Goal: Task Accomplishment & Management: Complete application form

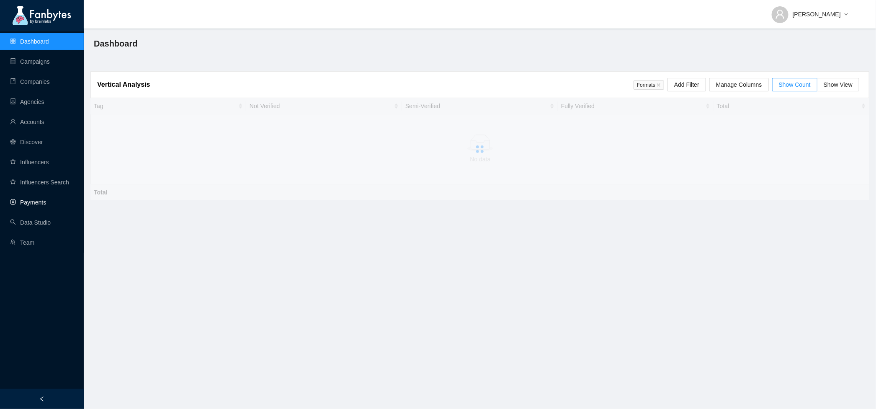
click at [44, 199] on link "Payments" at bounding box center [28, 202] width 36 height 7
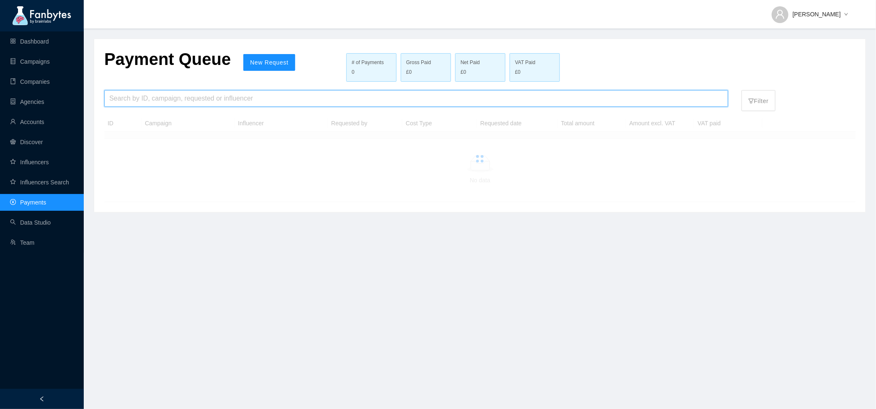
click at [153, 102] on input "search" at bounding box center [416, 98] width 614 height 16
type input "**********"
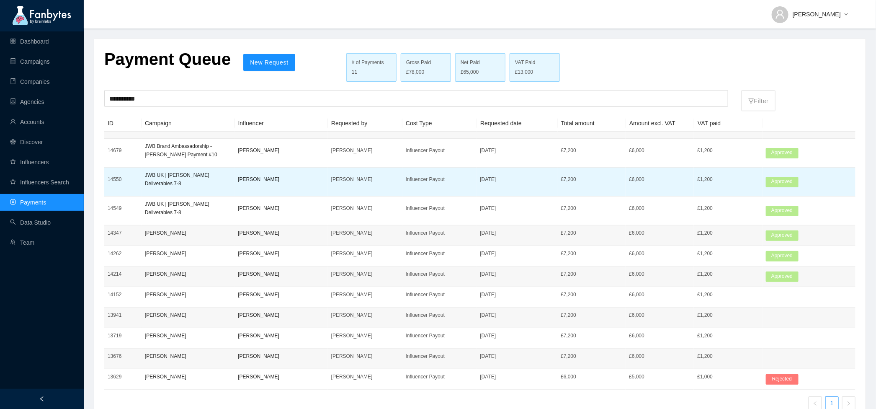
click at [303, 180] on p "[PERSON_NAME]" at bounding box center [281, 179] width 86 height 8
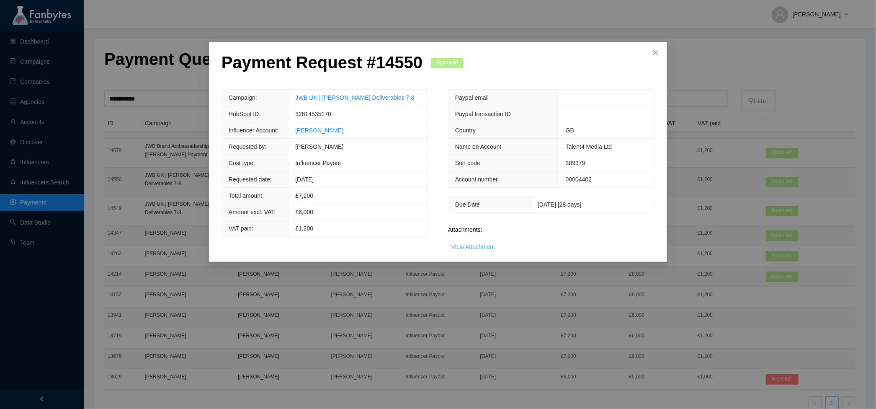
click at [484, 243] on link "View Attachment" at bounding box center [473, 246] width 44 height 7
click at [727, 162] on div "Payment Request # 14550 Approved Campaign: JWB UK | Matt Baker Deliverables 7-8…" at bounding box center [438, 204] width 876 height 409
click at [164, 221] on div "Payment Request # 14550 Approved Campaign: JWB UK | Matt Baker Deliverables 7-8…" at bounding box center [438, 204] width 876 height 409
click at [660, 54] on span "Close" at bounding box center [655, 53] width 23 height 23
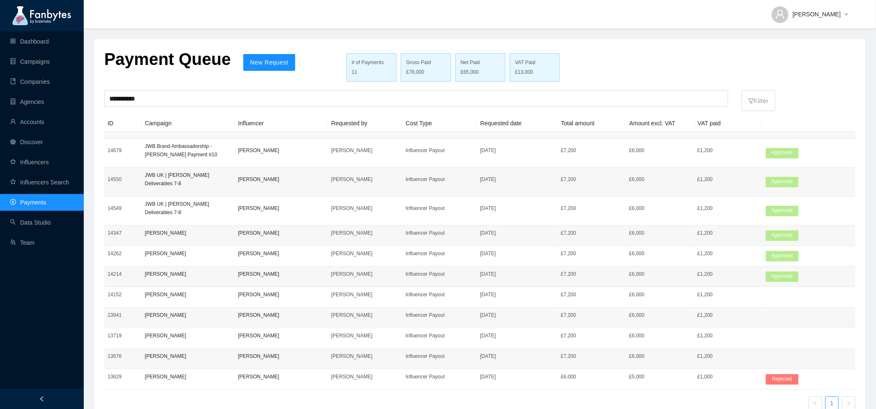
click at [221, 213] on p "JWB UK | Matt Baker Deliverables 7-8" at bounding box center [188, 208] width 86 height 17
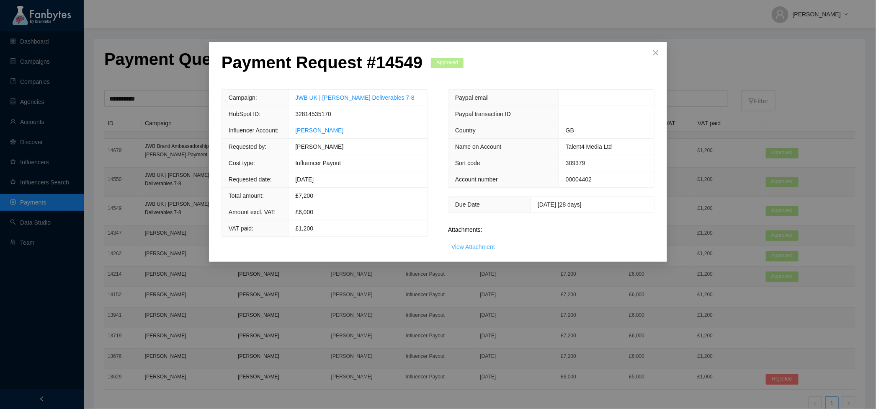
click at [479, 243] on link "View Attachment" at bounding box center [473, 246] width 44 height 7
click at [657, 50] on icon "close" at bounding box center [655, 52] width 7 height 7
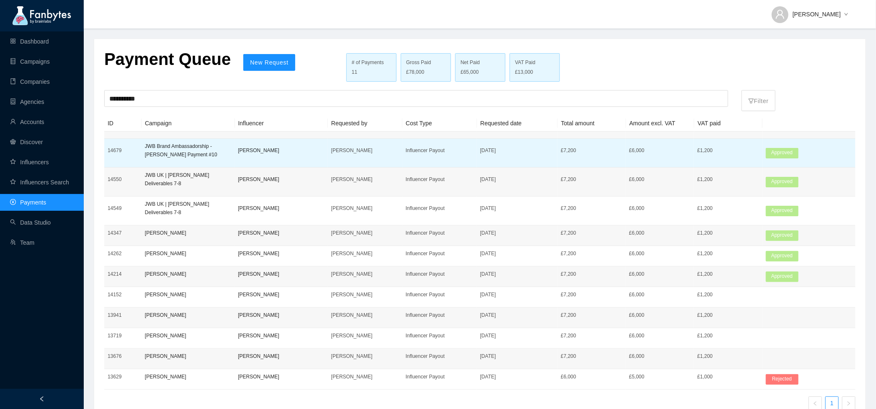
click at [287, 161] on td "[PERSON_NAME]" at bounding box center [280, 153] width 93 height 29
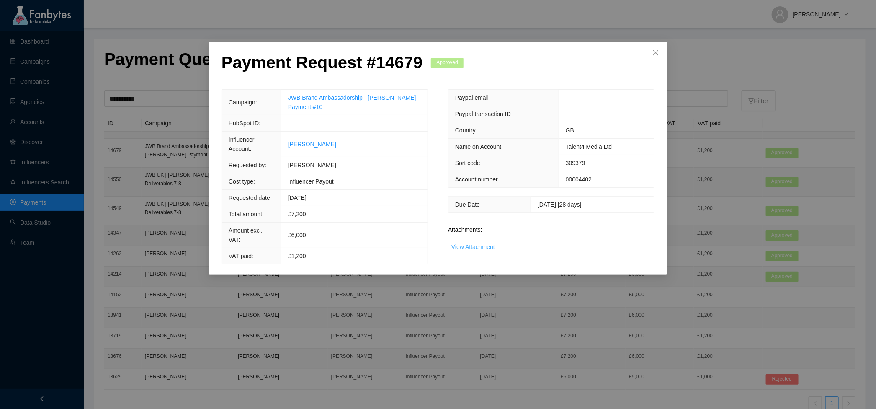
click at [466, 247] on link "View Attachment" at bounding box center [473, 246] width 44 height 7
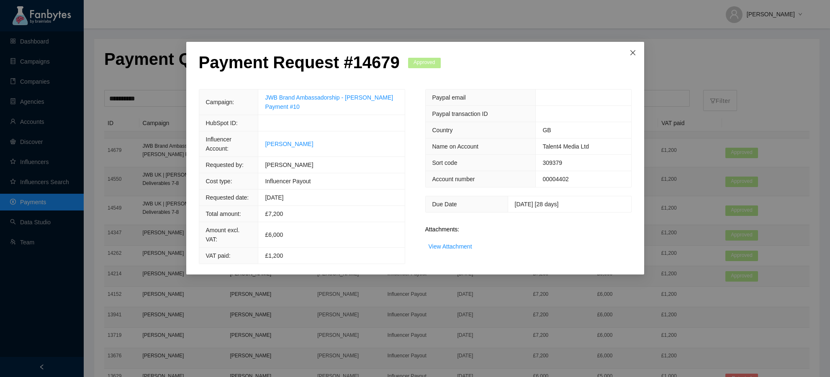
click at [632, 53] on icon "close" at bounding box center [632, 52] width 5 height 5
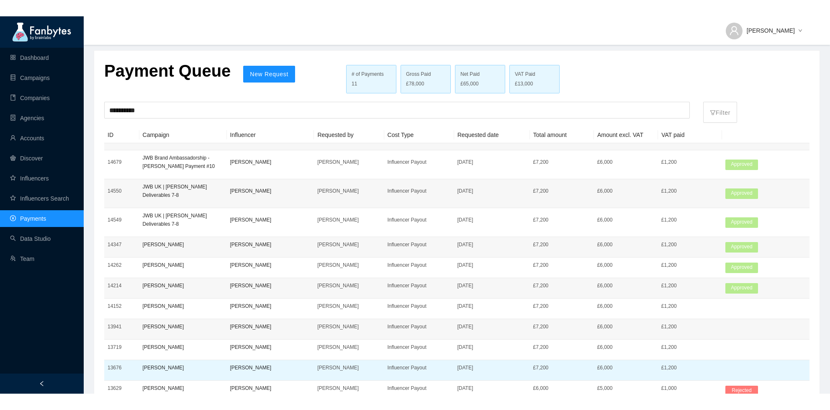
scroll to position [4, 0]
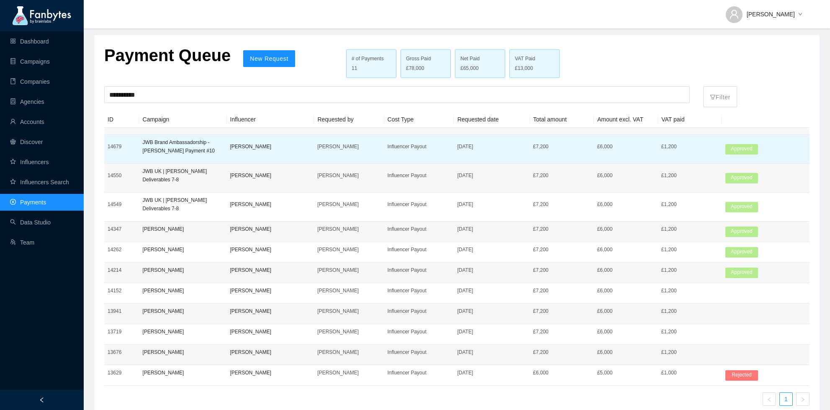
click at [295, 148] on p "[PERSON_NAME]" at bounding box center [270, 146] width 81 height 8
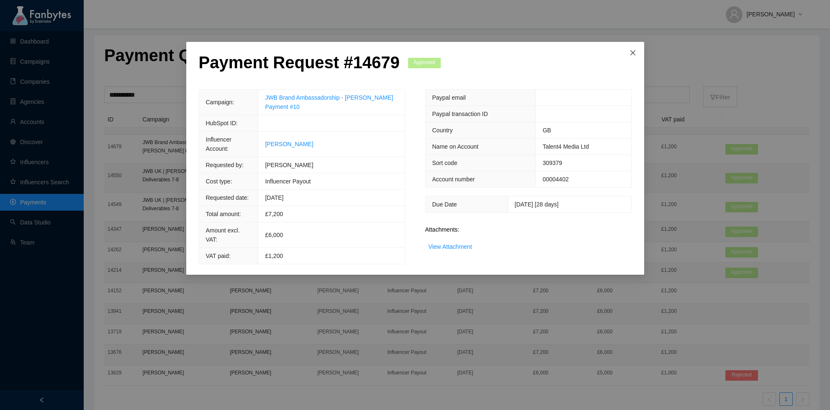
click at [631, 58] on span "Close" at bounding box center [633, 53] width 23 height 23
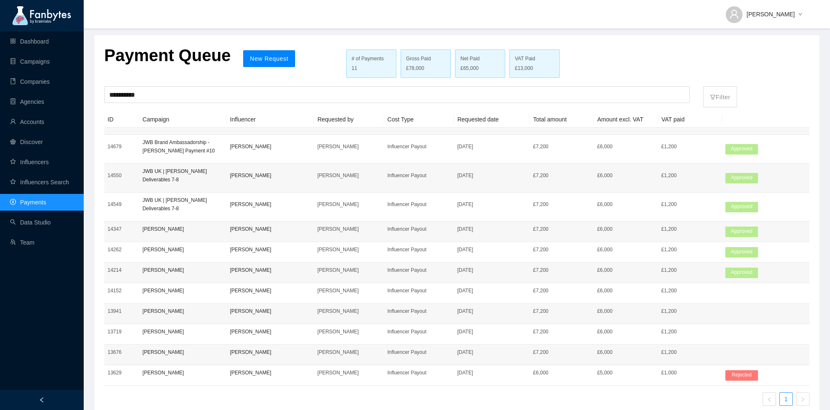
click at [270, 52] on button "New Request" at bounding box center [269, 58] width 52 height 17
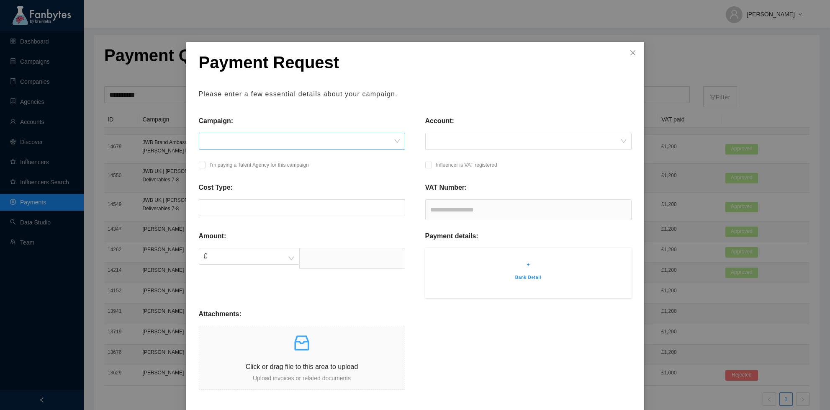
click at [260, 140] on span at bounding box center [302, 141] width 196 height 16
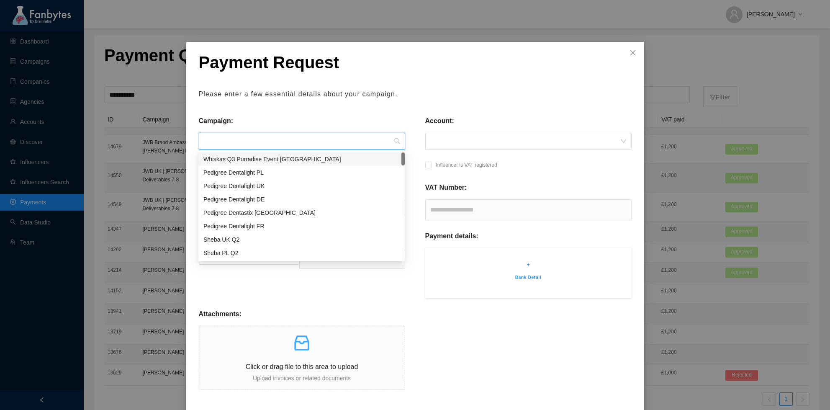
click at [335, 111] on div "Payment Request Please enter a few essential details about your campaign. Campa…" at bounding box center [415, 250] width 433 height 396
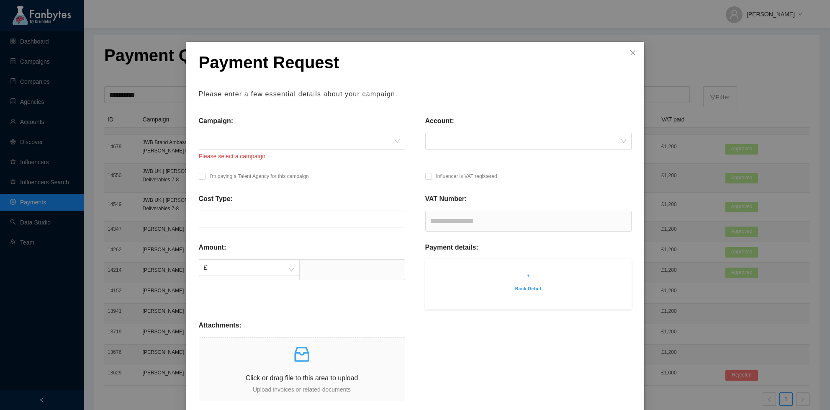
click at [114, 188] on div "Payment Request Please enter a few essential details about your campaign. Campa…" at bounding box center [415, 205] width 830 height 410
click at [161, 154] on div "Payment Request Please enter a few essential details about your campaign. Campa…" at bounding box center [415, 205] width 830 height 410
click at [638, 59] on span "Close" at bounding box center [633, 53] width 23 height 23
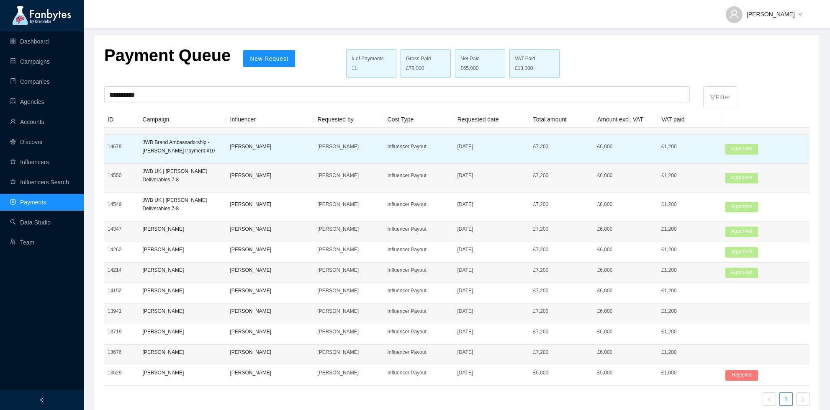
click at [206, 142] on p "JWB Brand Ambassadorship - Matt Baker Payment #10" at bounding box center [183, 146] width 81 height 17
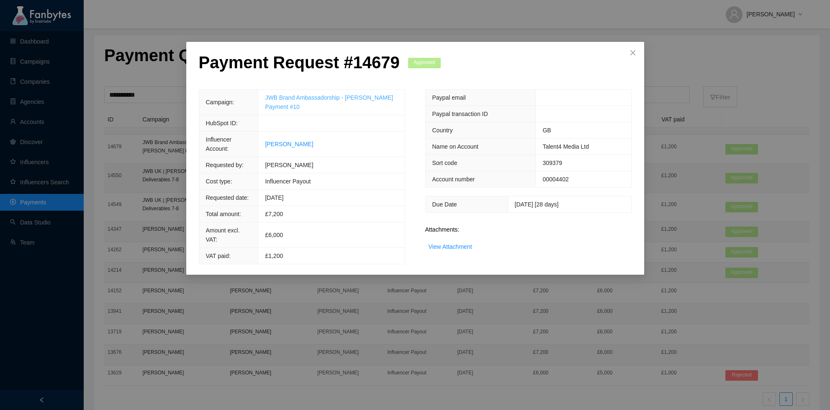
click at [281, 95] on link "JWB Brand Ambassadorship - Matt Baker Payment #10" at bounding box center [329, 102] width 128 height 16
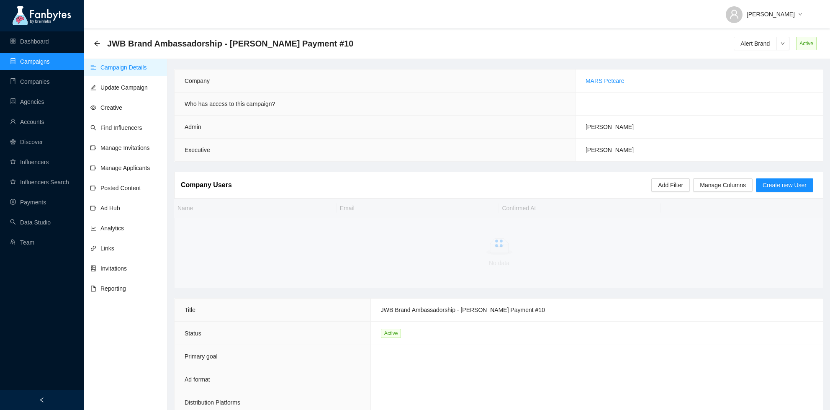
click at [624, 80] on td "MARS Petcare" at bounding box center [699, 81] width 248 height 23
click at [40, 65] on link "Campaigns" at bounding box center [30, 61] width 40 height 7
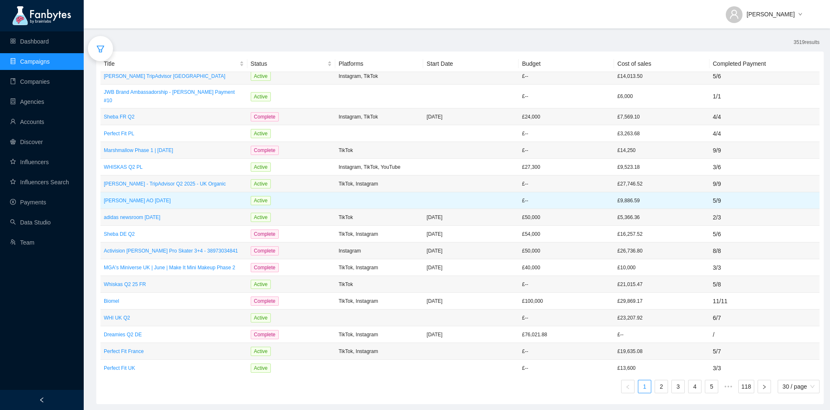
scroll to position [183, 0]
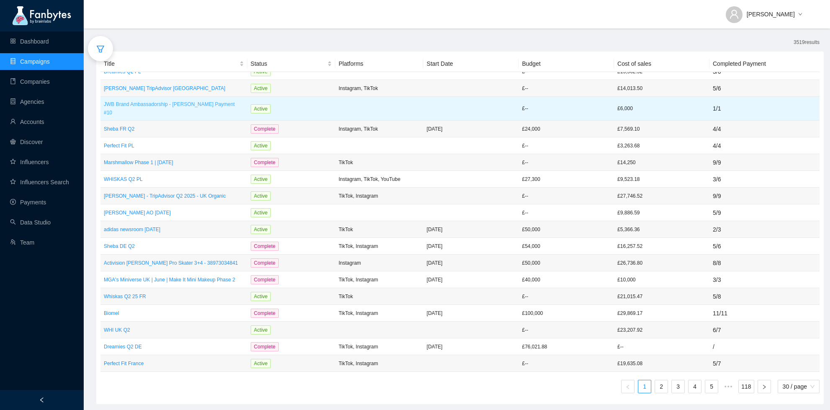
click at [121, 100] on p "JWB Brand Ambassadorship - Matt Baker Payment #10" at bounding box center [174, 108] width 140 height 17
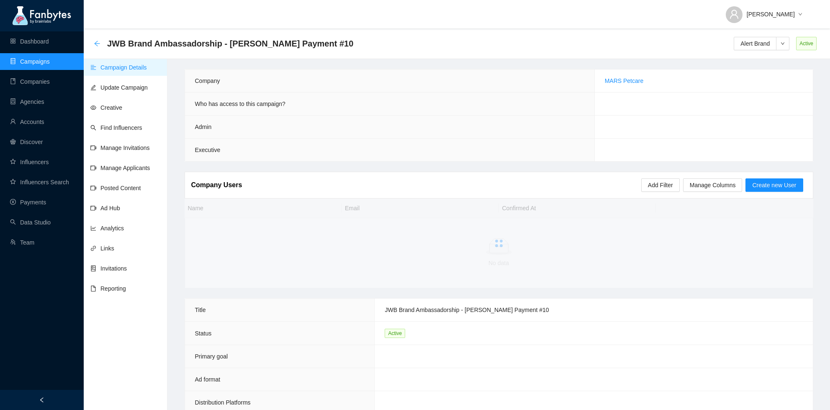
click at [97, 45] on icon "arrow-left" at bounding box center [97, 43] width 7 height 7
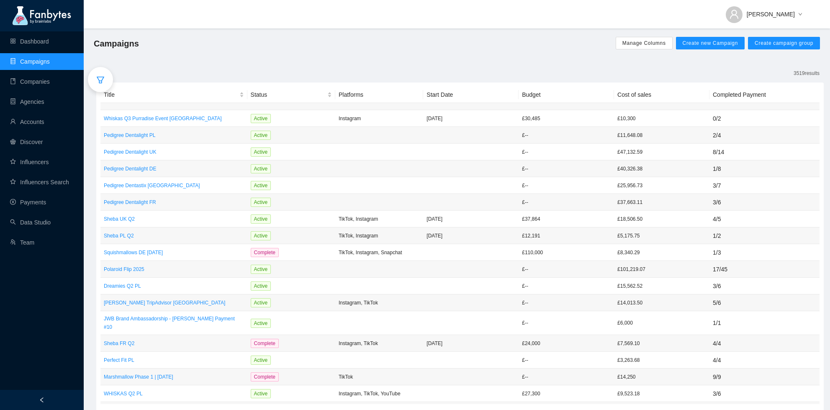
click at [105, 76] on div at bounding box center [100, 79] width 25 height 25
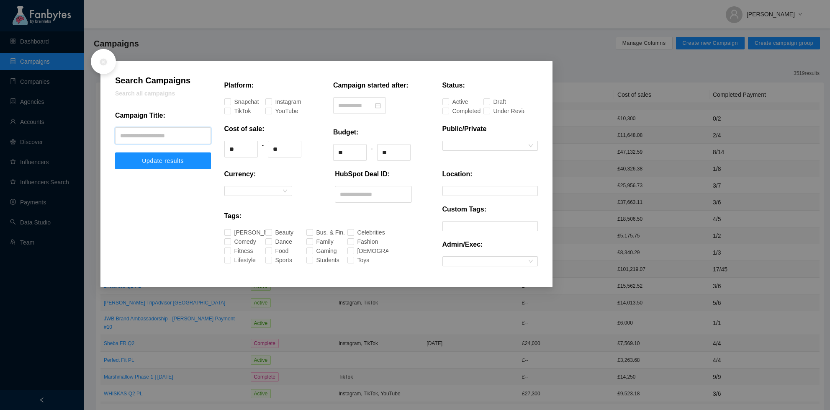
click at [167, 129] on input "text" at bounding box center [163, 135] width 96 height 17
type input "*"
click at [115, 152] on button "Update results" at bounding box center [163, 160] width 96 height 17
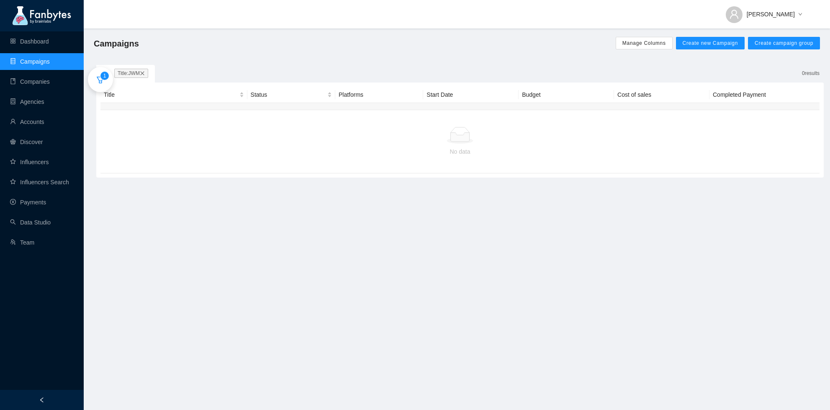
click at [105, 80] on span "1" at bounding box center [104, 76] width 3 height 8
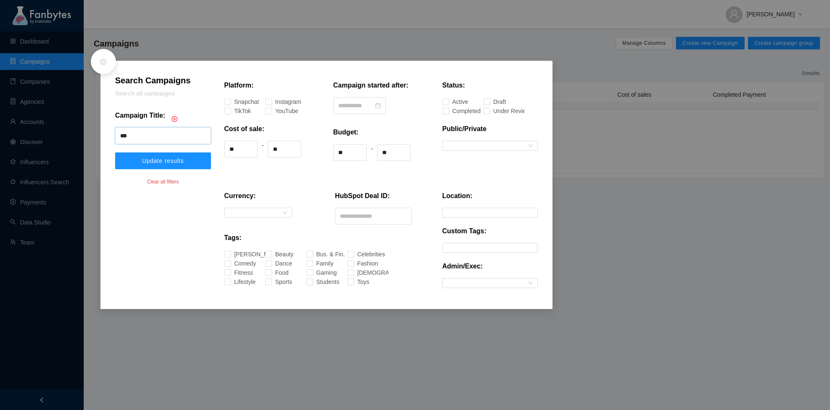
click at [136, 139] on input "***" at bounding box center [163, 135] width 96 height 17
type input "***"
click at [115, 152] on button "Update results" at bounding box center [163, 160] width 96 height 17
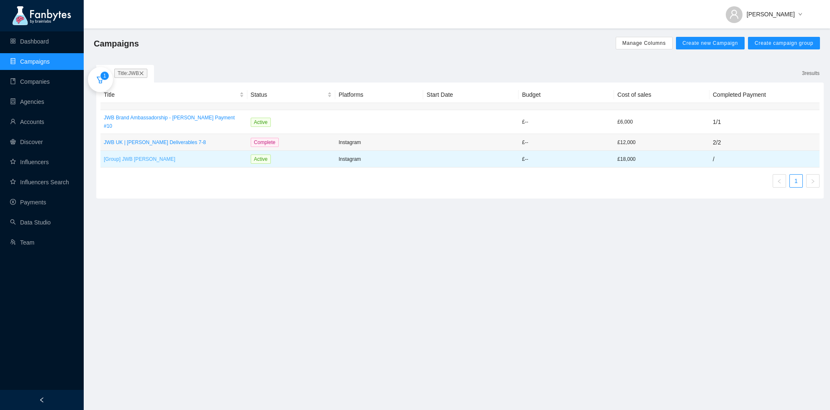
click at [153, 155] on p "[Group] JWB Matt Baker" at bounding box center [174, 159] width 140 height 8
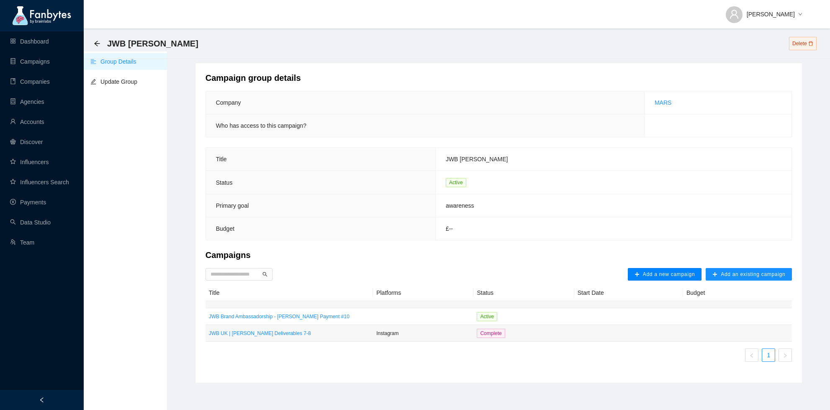
click at [653, 274] on span "Add a new campaign" at bounding box center [669, 274] width 52 height 7
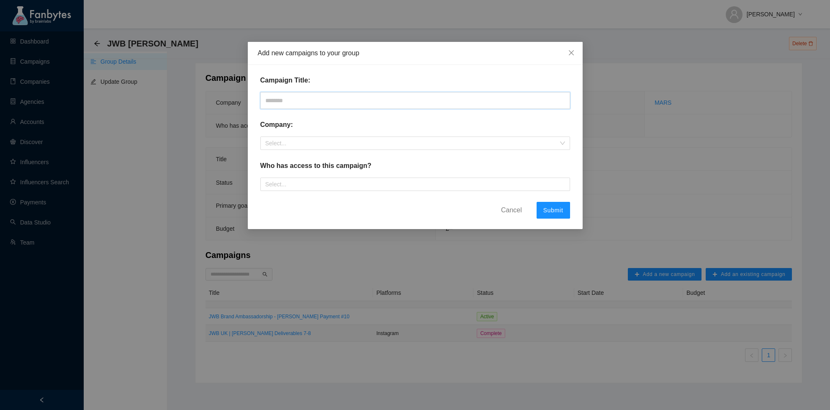
click at [364, 108] on div "Campaign Title:" at bounding box center [415, 91] width 310 height 33
type input "*"
paste input "**********"
type input "**********"
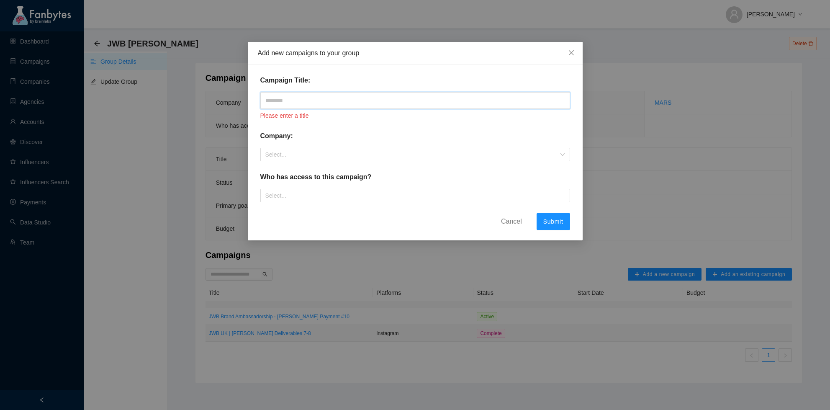
paste input "**********"
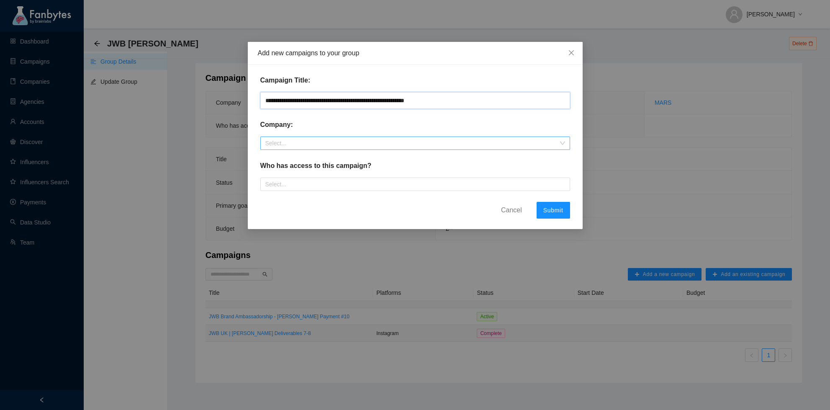
click at [323, 149] on div "Select..." at bounding box center [415, 143] width 310 height 13
type input "**********"
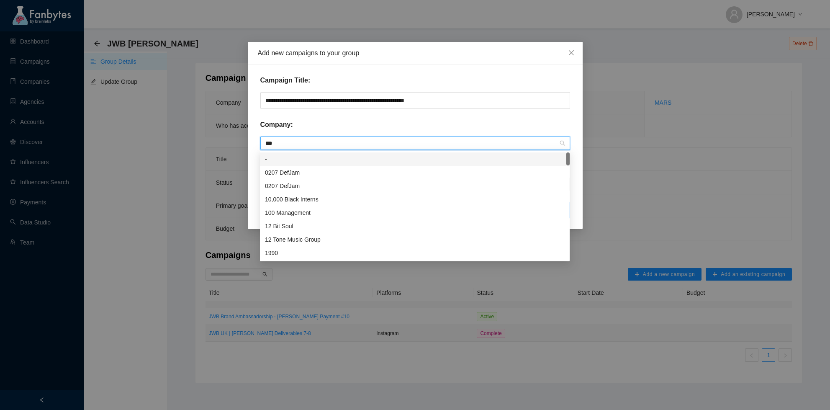
type input "****"
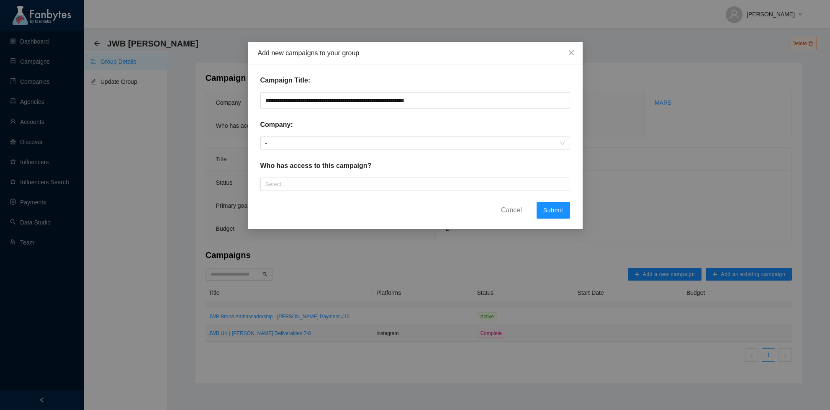
click at [371, 133] on div "Company:" at bounding box center [415, 128] width 310 height 17
click at [319, 147] on span "-" at bounding box center [415, 143] width 300 height 13
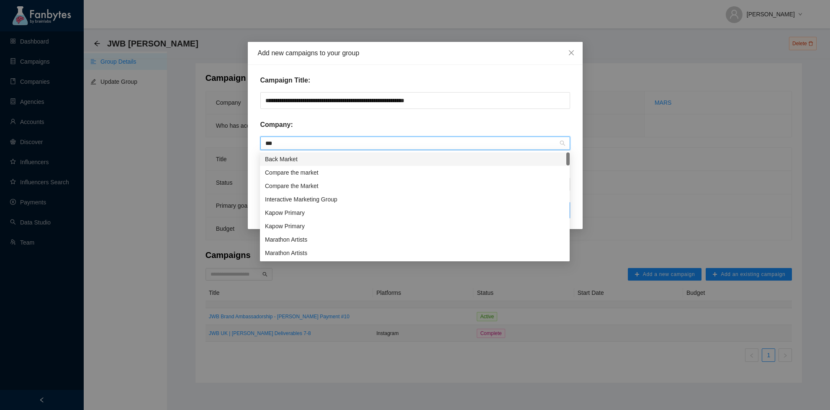
type input "****"
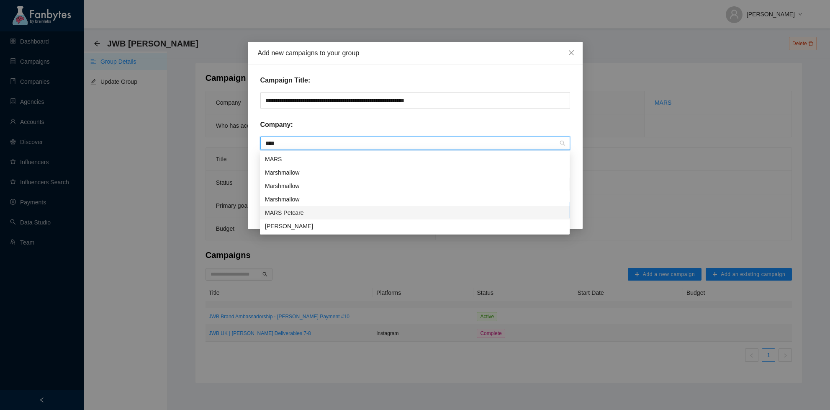
click at [303, 206] on div "MARS Petcare" at bounding box center [415, 212] width 310 height 13
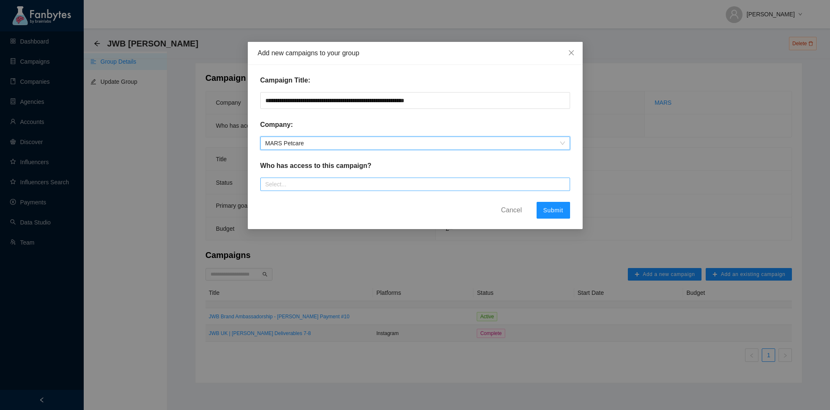
click at [336, 185] on div at bounding box center [416, 184] width 306 height 10
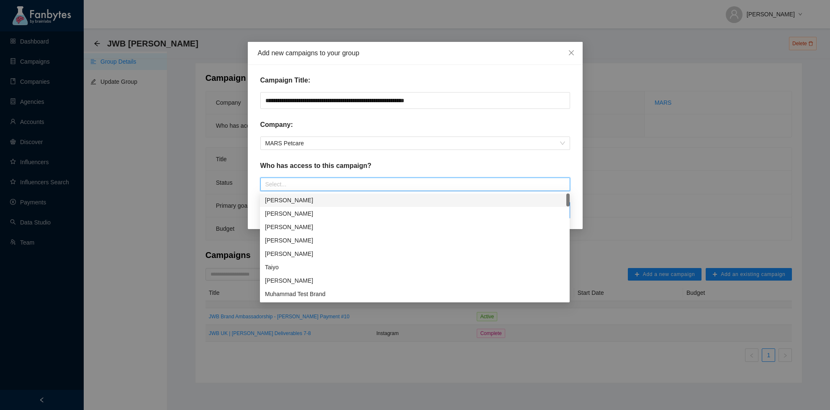
click at [360, 168] on p "Who has access to this campaign?" at bounding box center [315, 166] width 111 height 10
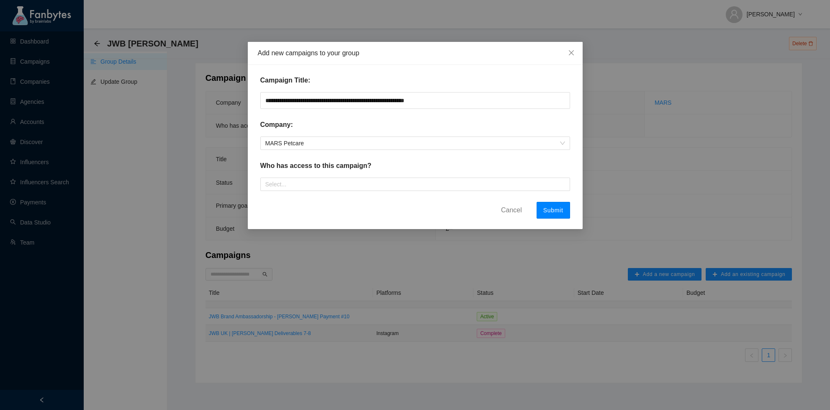
click at [548, 209] on span "Submit" at bounding box center [554, 210] width 20 height 7
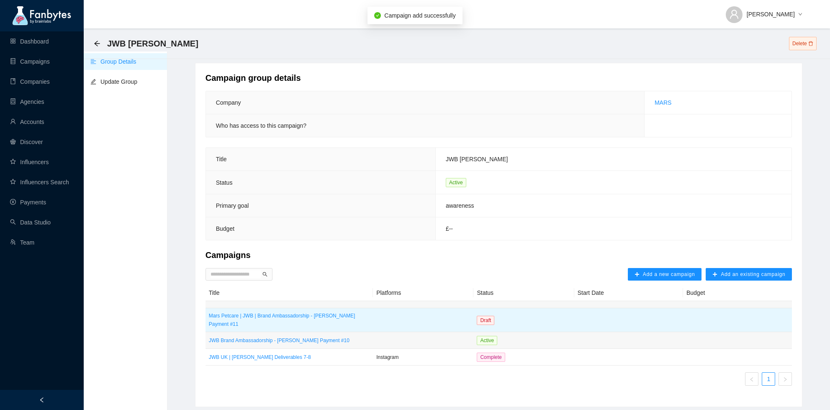
click at [380, 320] on td at bounding box center [423, 320] width 100 height 24
click at [345, 316] on p "Mars Petcare | JWB | Brand Ambassadorship - [PERSON_NAME] Payment #11" at bounding box center [289, 320] width 161 height 17
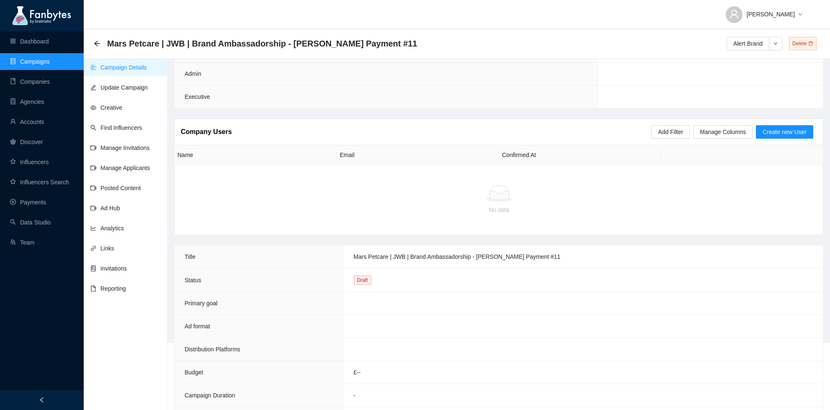
scroll to position [107, 0]
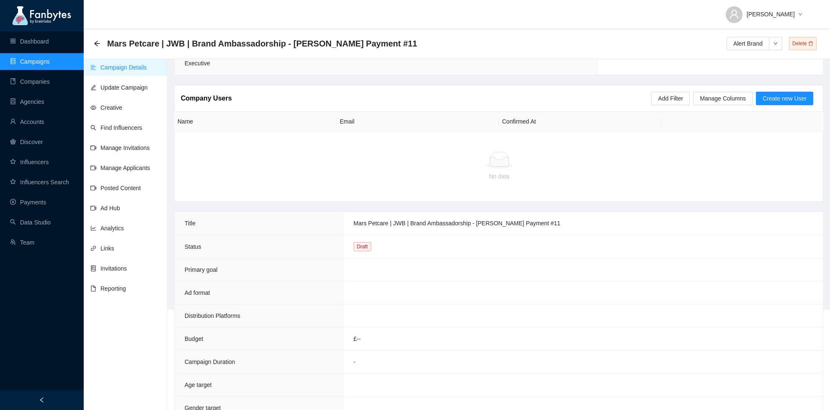
click at [372, 227] on td "Mars Petcare | JWB | Brand Ambassadorship - [PERSON_NAME] Payment #11" at bounding box center [583, 223] width 480 height 23
click at [396, 246] on td "Draft" at bounding box center [583, 246] width 480 height 23
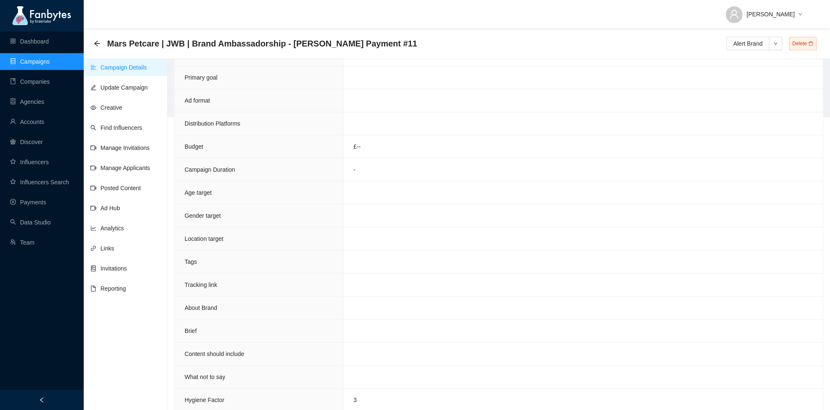
scroll to position [0, 0]
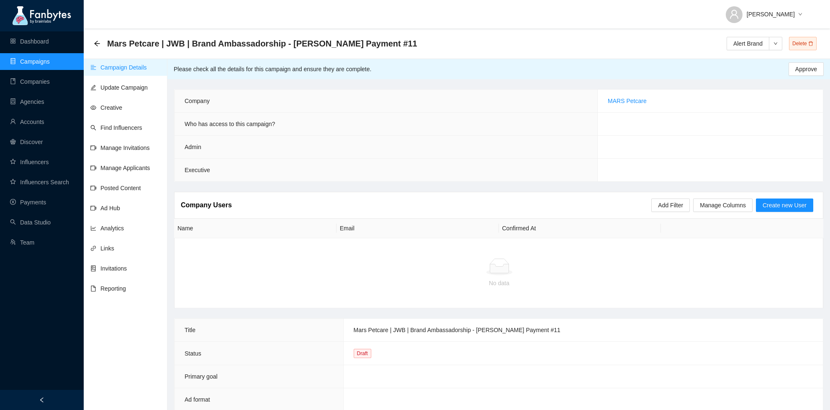
click at [637, 122] on td at bounding box center [710, 124] width 225 height 23
click at [128, 88] on link "Update Campaign" at bounding box center [118, 87] width 57 height 7
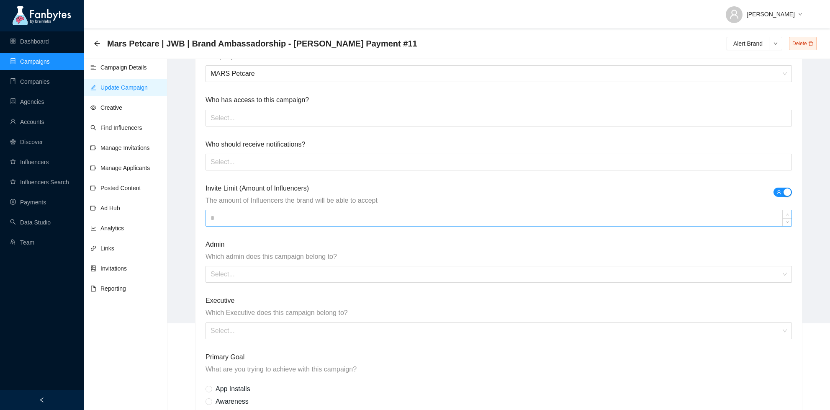
scroll to position [98, 0]
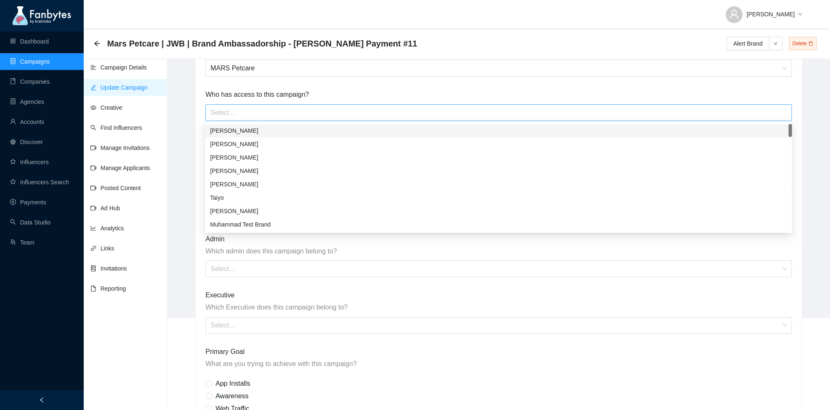
click at [269, 114] on div at bounding box center [499, 112] width 582 height 13
paste input "**********"
type input "**********"
click at [247, 324] on input "search" at bounding box center [496, 325] width 571 height 16
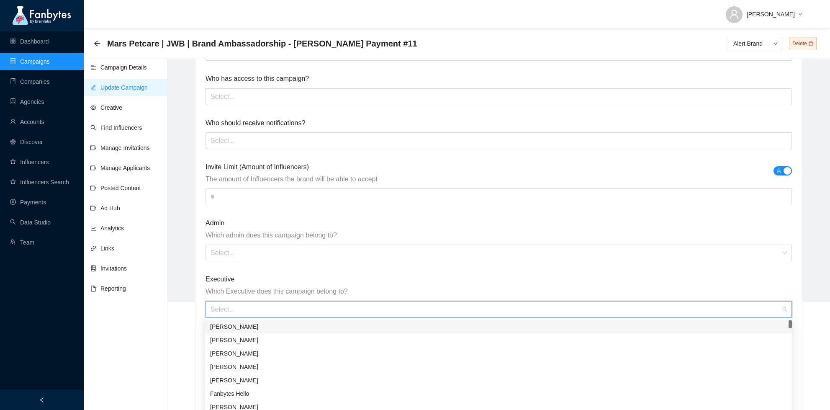
scroll to position [115, 0]
click at [245, 192] on input at bounding box center [499, 196] width 586 height 16
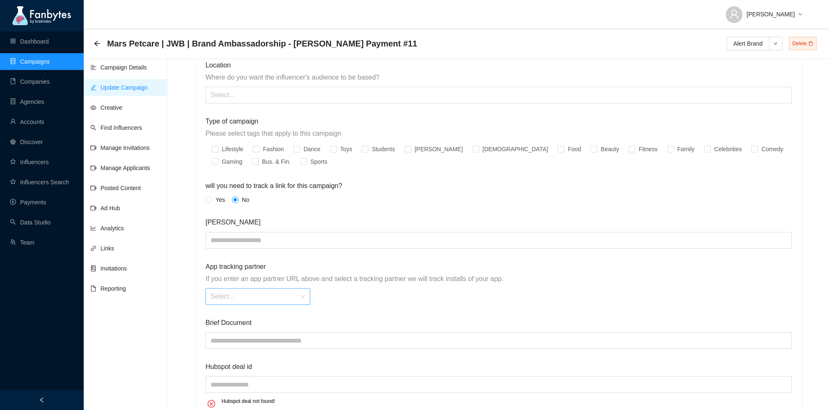
scroll to position [1087, 0]
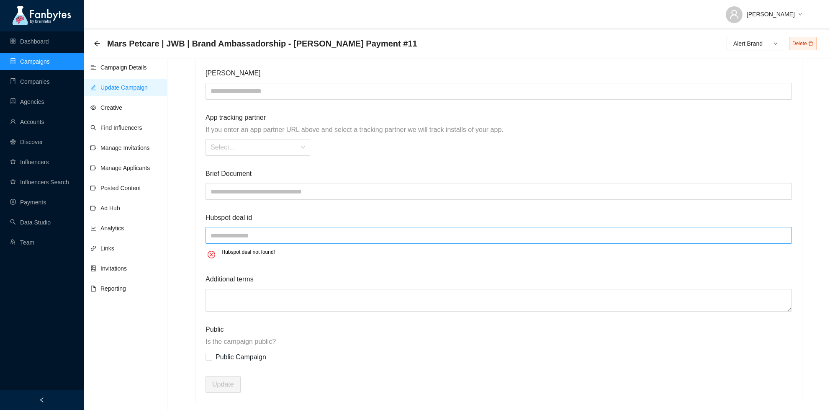
type input "**"
click at [222, 230] on input "text" at bounding box center [499, 235] width 587 height 17
paste input "**********"
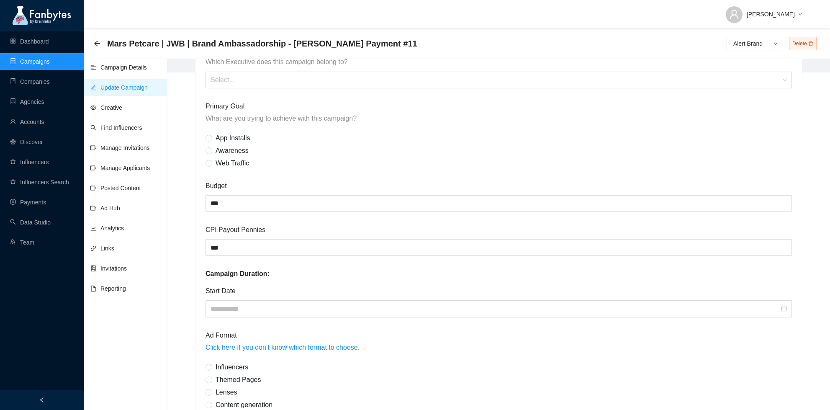
scroll to position [0, 0]
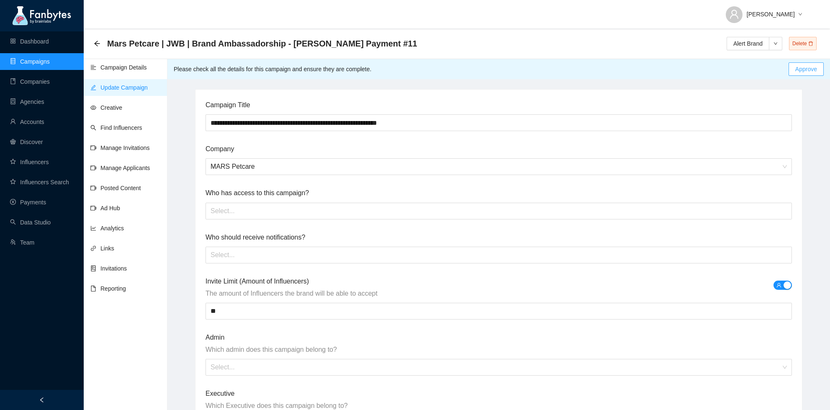
type input "**********"
click at [808, 72] on span "Approve" at bounding box center [807, 68] width 22 height 9
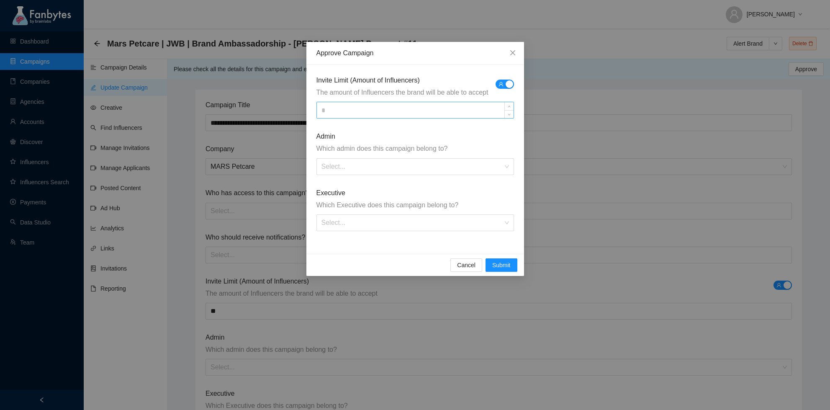
click at [361, 114] on input at bounding box center [415, 110] width 197 height 16
type input "**"
click at [351, 163] on input "search" at bounding box center [413, 167] width 182 height 16
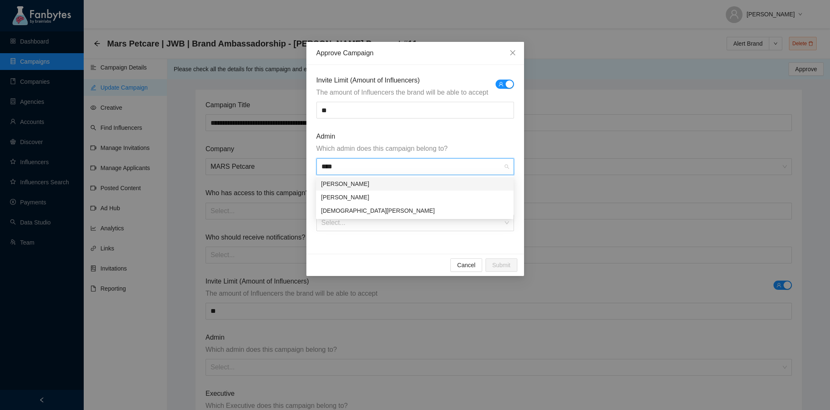
type input "*****"
click at [371, 195] on div "[PERSON_NAME]" at bounding box center [415, 197] width 188 height 9
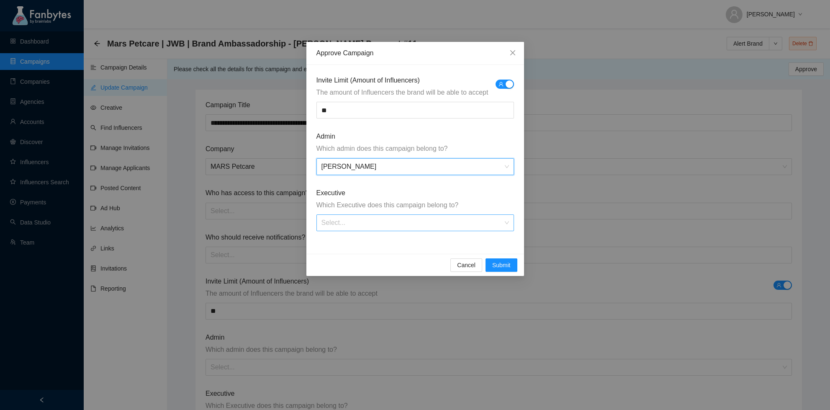
click at [366, 226] on input "search" at bounding box center [413, 223] width 182 height 16
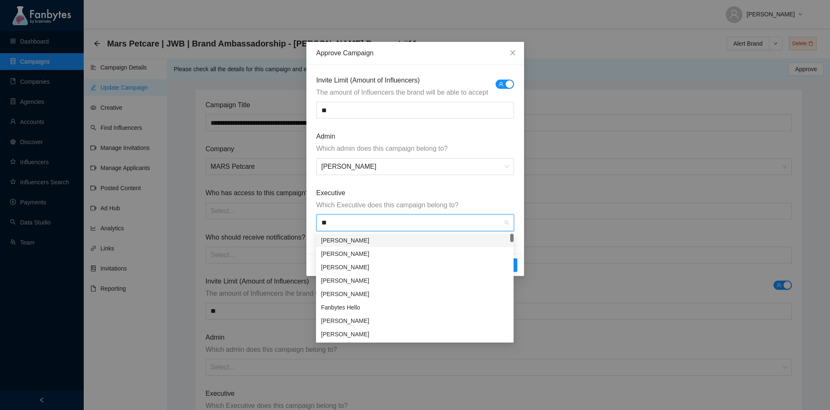
type input "***"
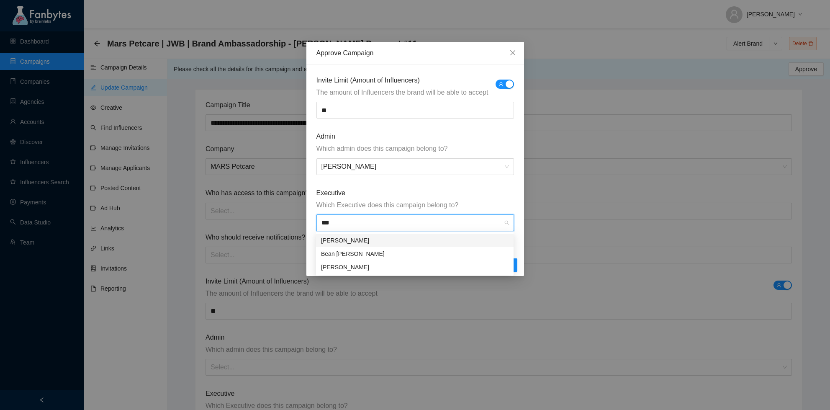
click at [358, 243] on div "[PERSON_NAME]" at bounding box center [415, 240] width 188 height 9
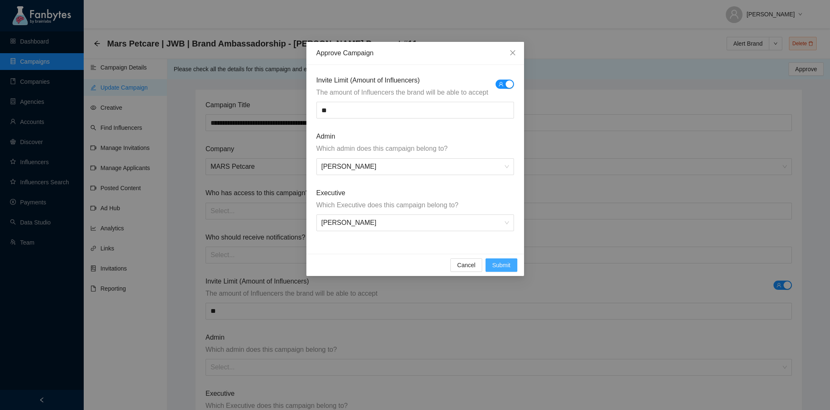
click at [508, 270] on button "Submit" at bounding box center [502, 264] width 32 height 13
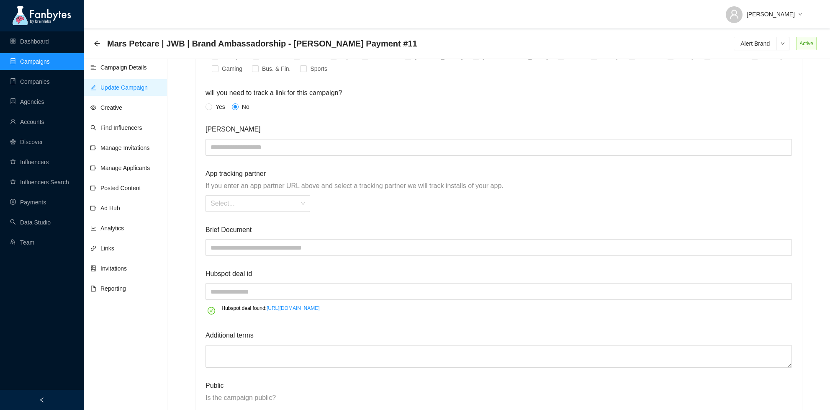
scroll to position [1066, 0]
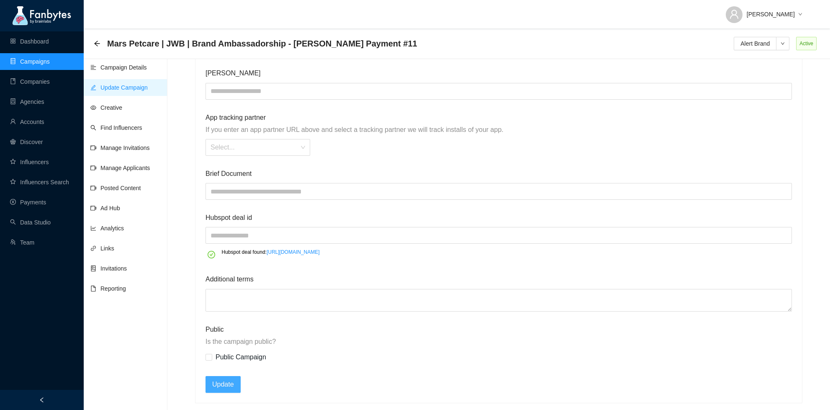
click at [234, 384] on span "Update" at bounding box center [223, 384] width 22 height 10
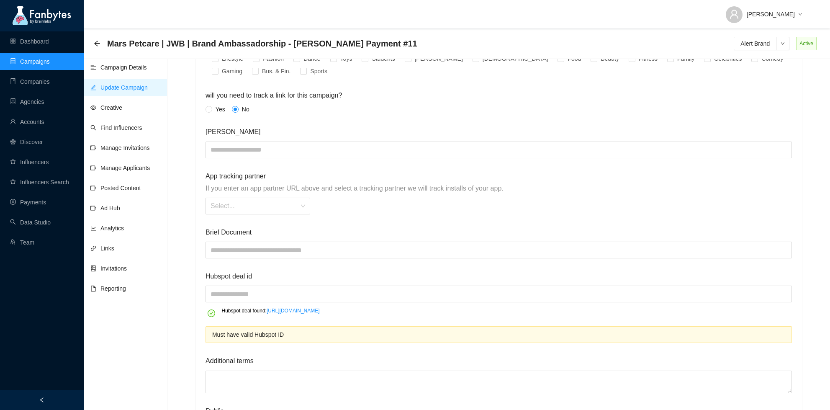
scroll to position [1090, 0]
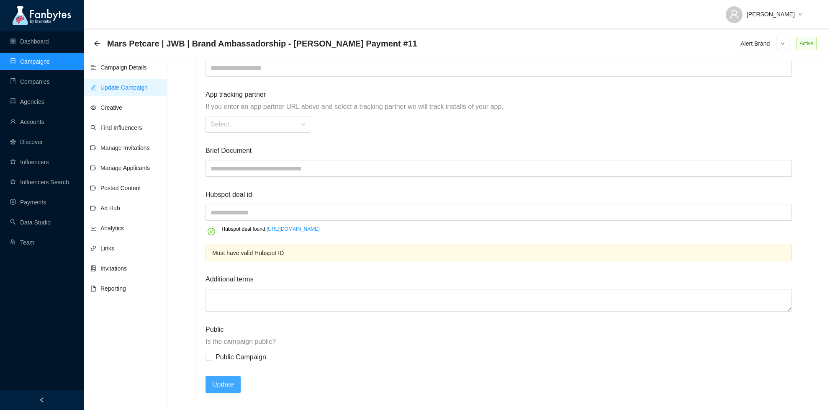
click at [232, 384] on span "Update" at bounding box center [223, 384] width 22 height 10
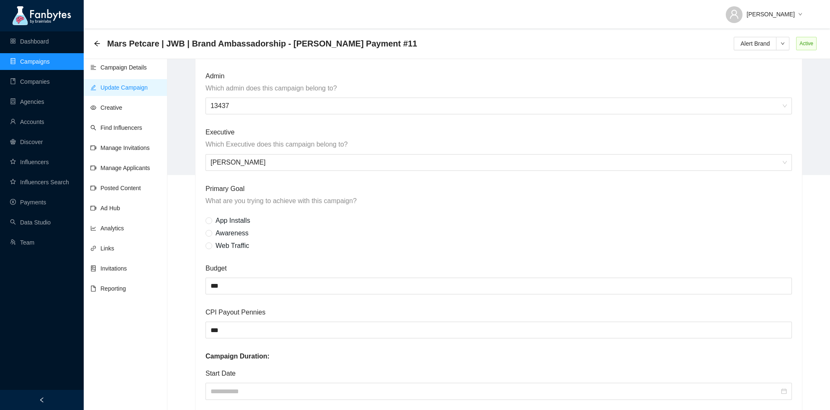
scroll to position [0, 0]
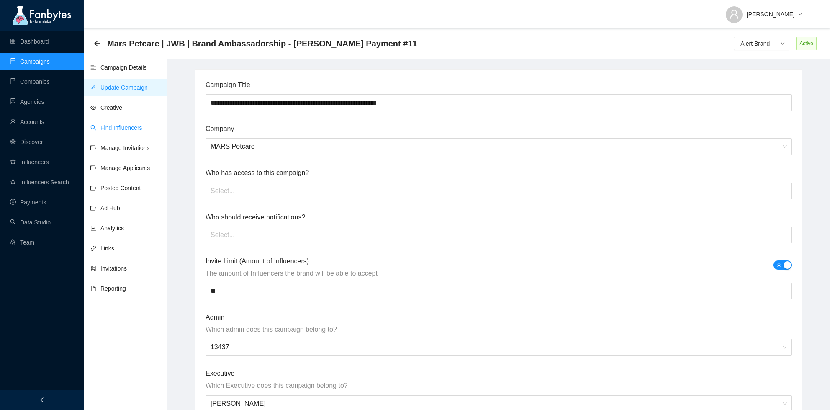
click at [135, 124] on link "Find Influencers" at bounding box center [116, 127] width 52 height 7
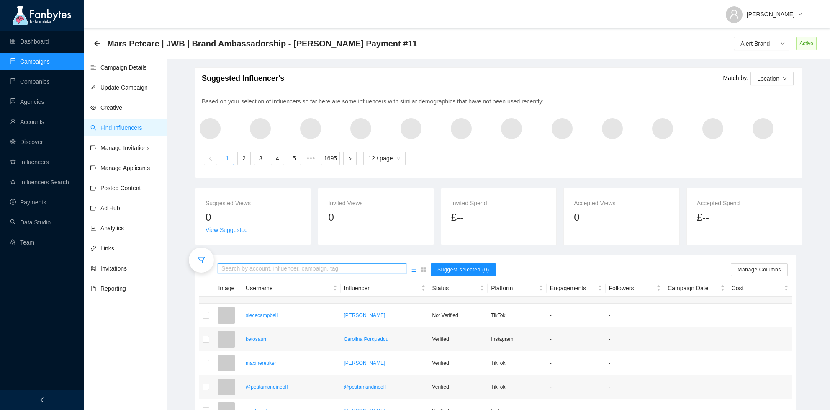
click at [250, 268] on input "search" at bounding box center [313, 268] width 182 height 9
paste input "**********"
type input "**********"
click at [195, 258] on div at bounding box center [201, 259] width 25 height 25
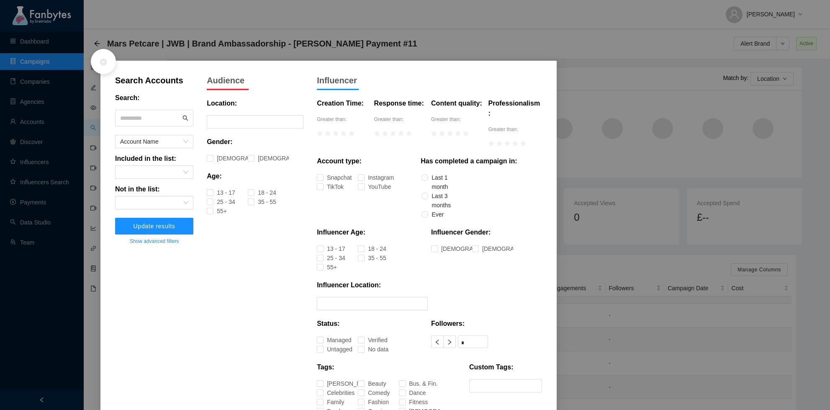
click at [105, 57] on div at bounding box center [103, 61] width 25 height 25
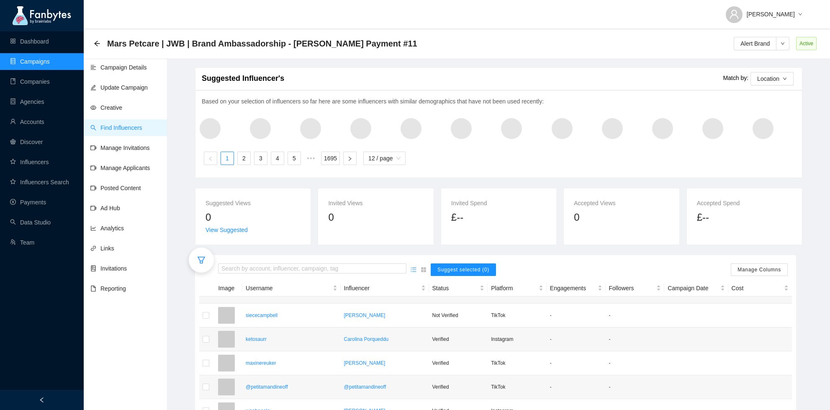
click at [232, 254] on div "Suggested Influencer's Match by: Location Based on your selection of influencer…" at bounding box center [499, 343] width 608 height 569
click at [233, 266] on input "search" at bounding box center [313, 268] width 182 height 9
type input "**********"
click at [214, 261] on div "**********" at bounding box center [495, 269] width 593 height 21
click at [196, 263] on div at bounding box center [201, 259] width 25 height 25
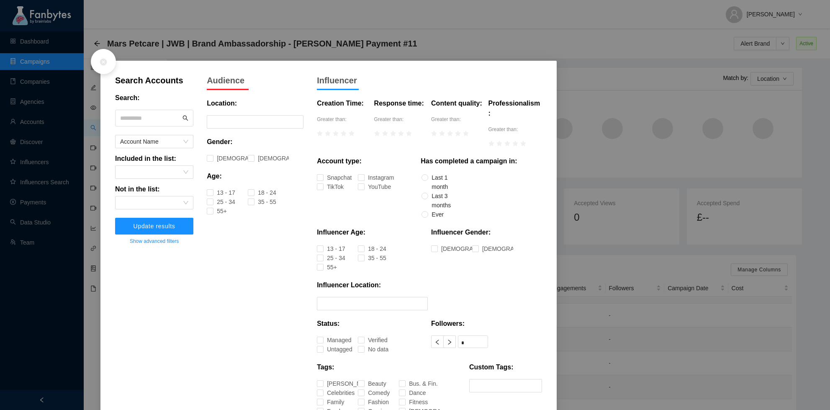
click at [152, 126] on span at bounding box center [154, 118] width 78 height 17
type input "****"
click at [115, 218] on button "Update results" at bounding box center [154, 226] width 78 height 17
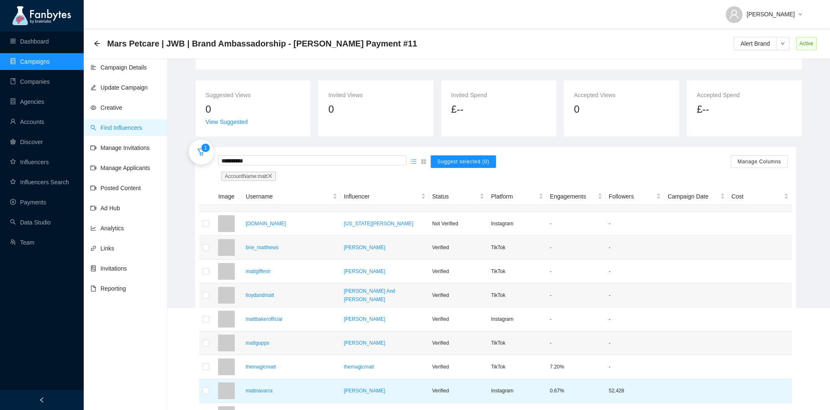
scroll to position [22, 0]
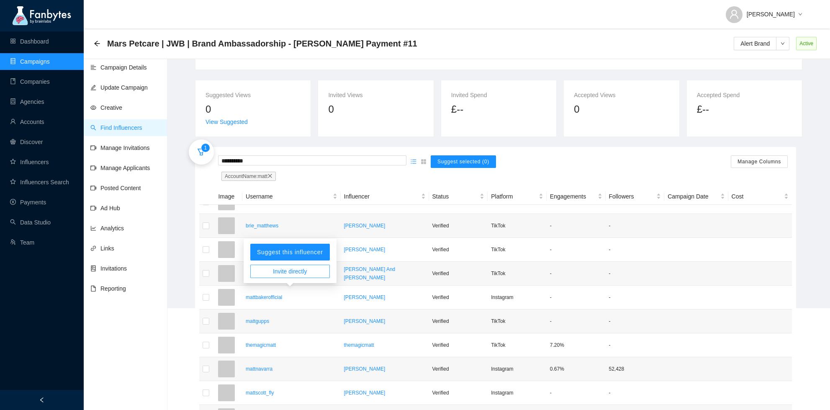
click at [279, 274] on span "Invite directly" at bounding box center [290, 271] width 34 height 9
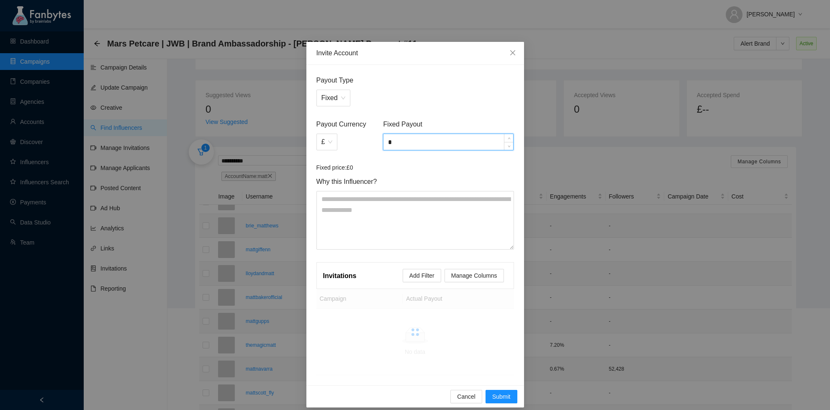
click at [391, 142] on input "*" at bounding box center [449, 142] width 130 height 16
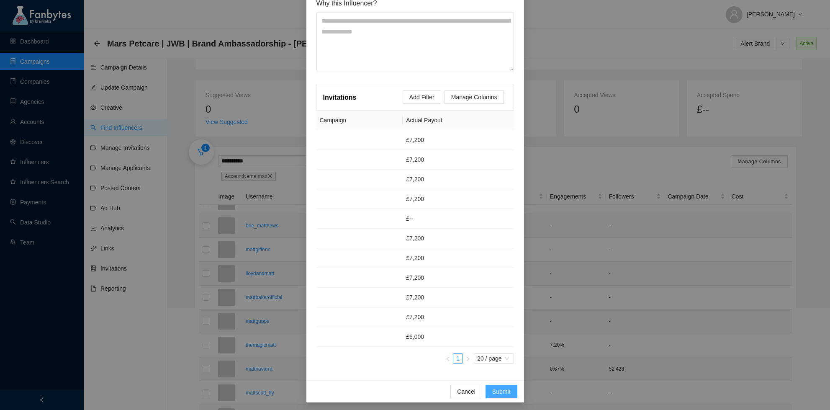
type input "**"
click at [498, 391] on span "Submit" at bounding box center [501, 391] width 18 height 9
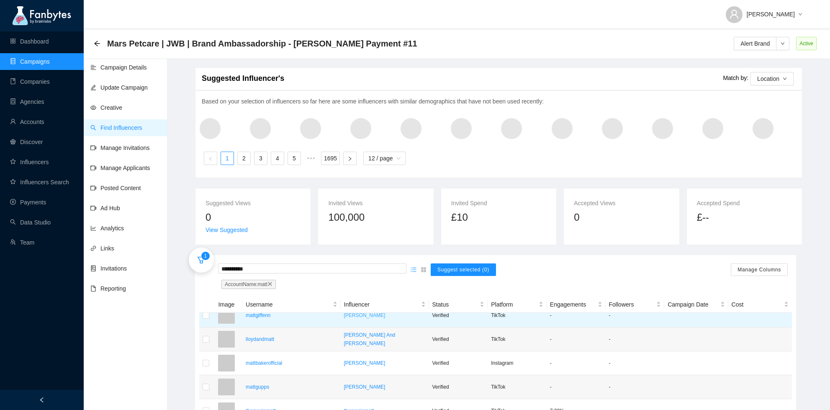
scroll to position [71, 0]
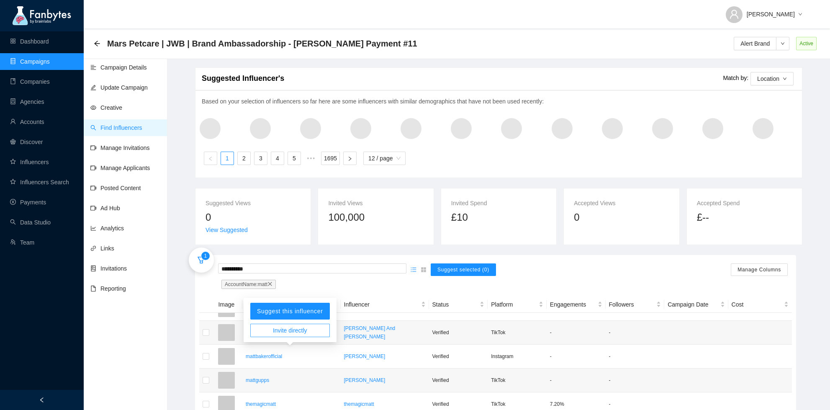
click at [277, 330] on span "Invite directly" at bounding box center [290, 330] width 34 height 9
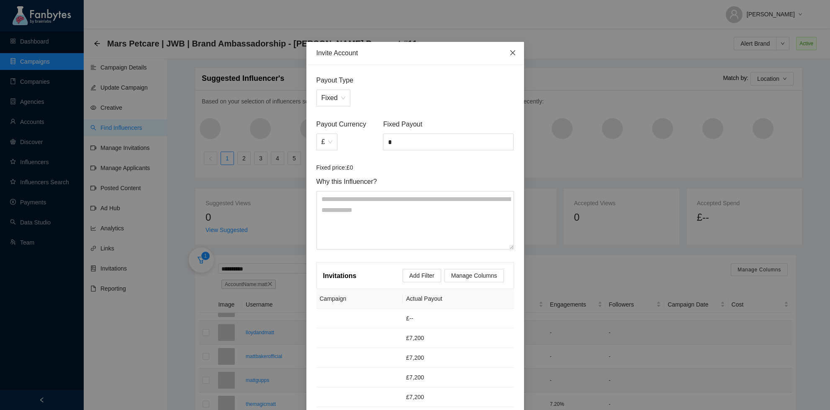
click at [515, 50] on icon "close" at bounding box center [513, 52] width 7 height 7
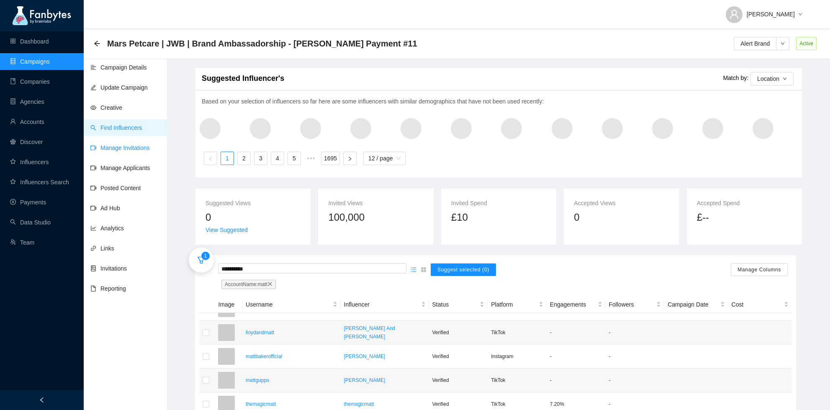
click at [120, 151] on link "Manage Invitations" at bounding box center [119, 147] width 59 height 7
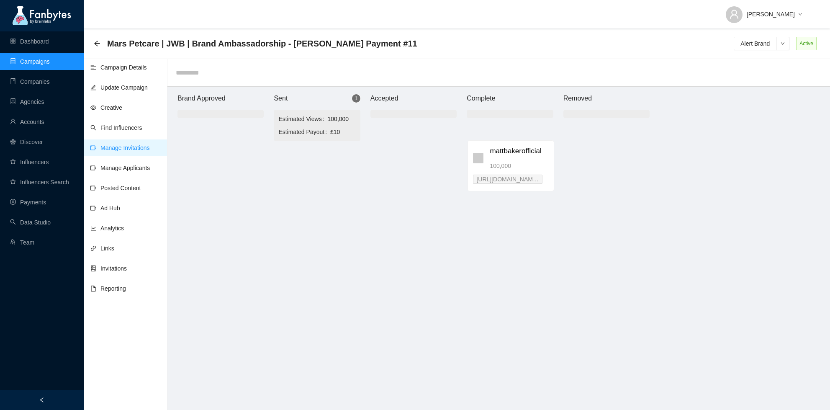
drag, startPoint x: 301, startPoint y: 172, endPoint x: 495, endPoint y: 157, distance: 194.5
click at [495, 157] on div "Brand Approved Sent 1 Estimated Views 100,000 Estimated Payout £10 mattbakeroff…" at bounding box center [413, 253] width 502 height 332
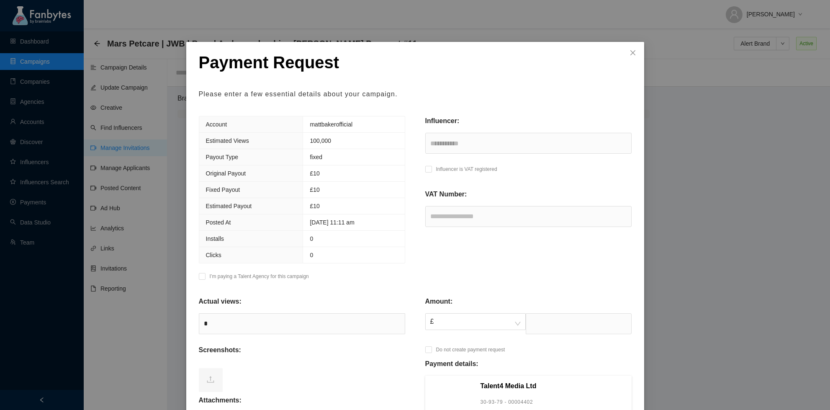
scroll to position [144, 0]
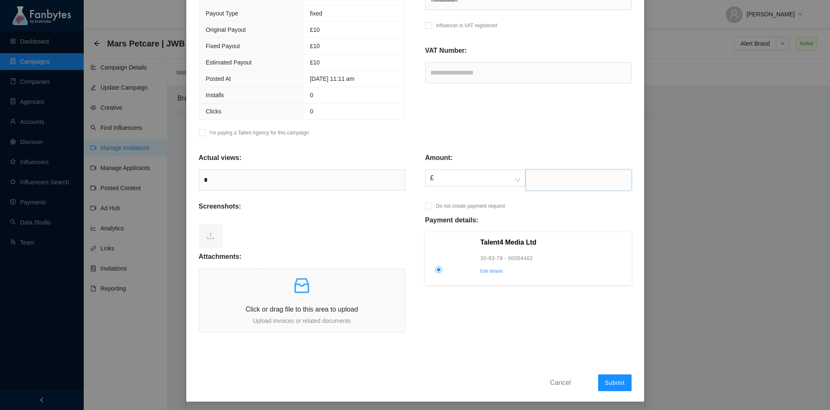
click at [536, 186] on input "text" at bounding box center [579, 180] width 106 height 21
type input "****"
click at [314, 270] on span "Click or drag file to this area to upload Upload invoices or related documents" at bounding box center [302, 300] width 206 height 63
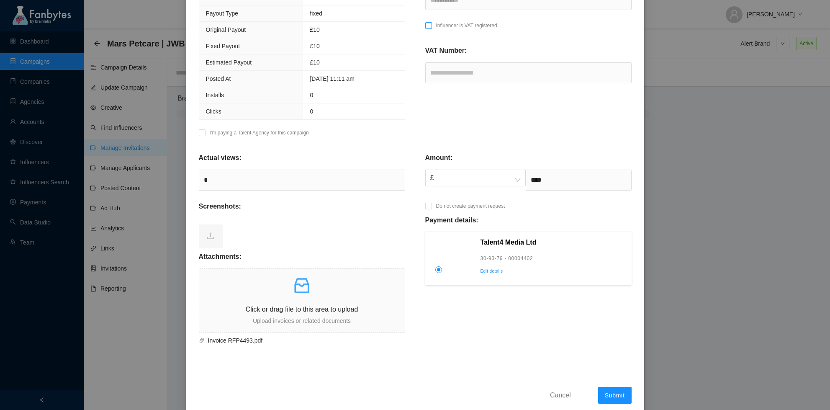
click at [427, 33] on label at bounding box center [428, 28] width 7 height 14
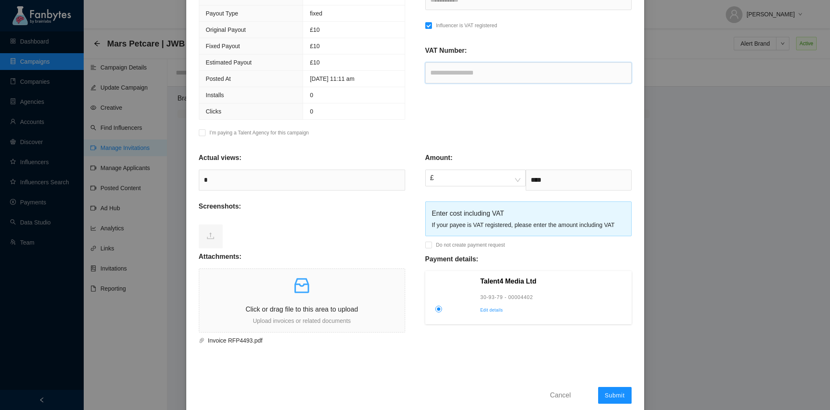
click at [452, 72] on input "text" at bounding box center [528, 72] width 206 height 21
paste input "**********"
type input "**********"
click at [626, 393] on button "Submit" at bounding box center [614, 395] width 33 height 17
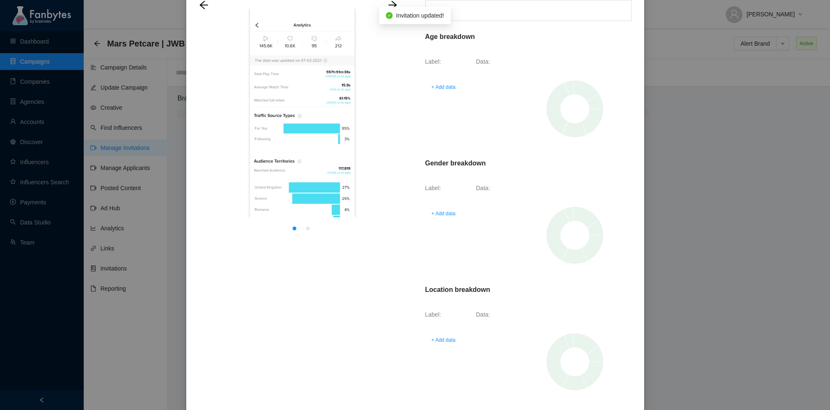
click at [695, 51] on div "Thank You! Your payment request has been registered. You will be notified by em…" at bounding box center [415, 205] width 830 height 410
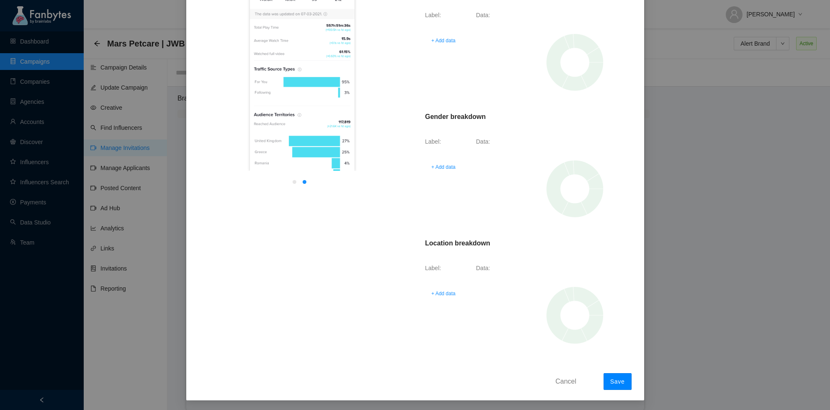
click at [612, 379] on span "Save" at bounding box center [617, 381] width 15 height 7
click at [712, 170] on div "Thank You! Your payment request has been registered. You will be notified by em…" at bounding box center [415, 205] width 830 height 410
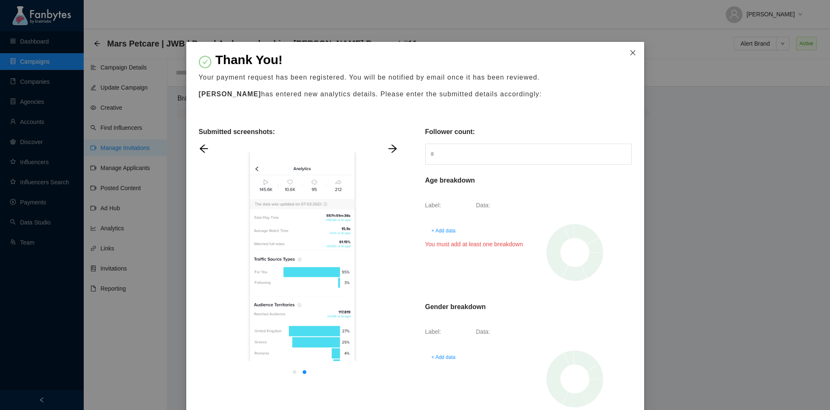
click at [631, 54] on icon "close" at bounding box center [632, 52] width 5 height 5
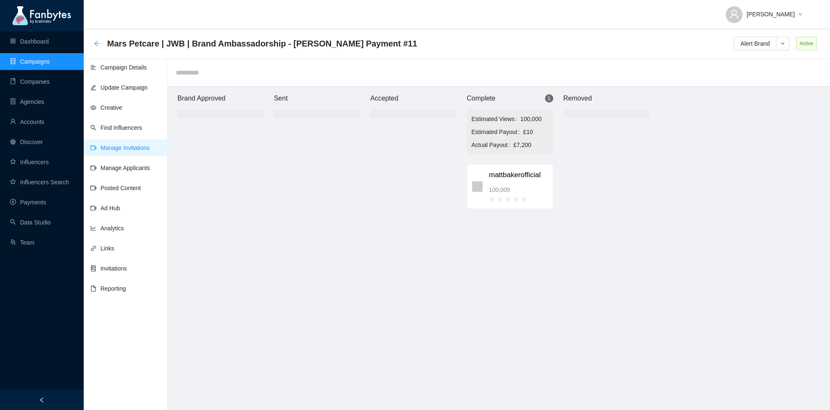
click at [99, 45] on icon "arrow-left" at bounding box center [97, 43] width 7 height 7
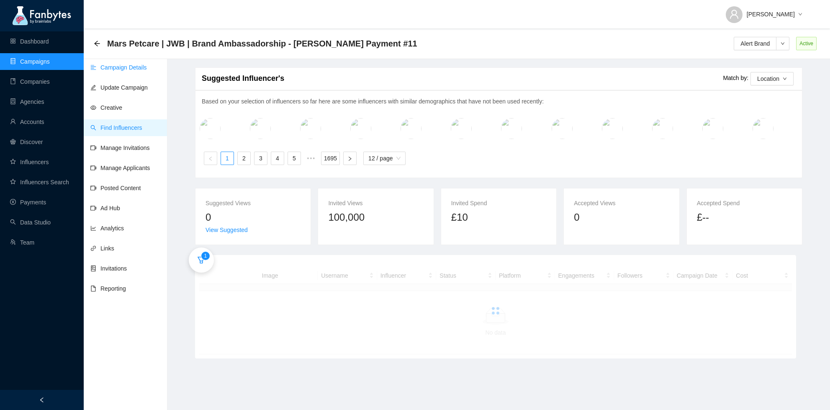
scroll to position [6, 0]
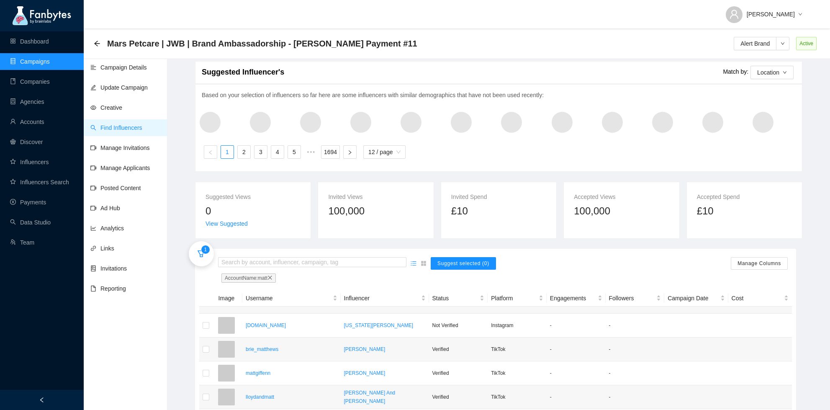
click at [90, 46] on div "Mars Petcare | JWB | Brand Ambassadorship - Matt Baker Payment #11 Alert Brand …" at bounding box center [457, 43] width 747 height 31
click at [104, 46] on div "Mars Petcare | JWB | Brand Ambassadorship - [PERSON_NAME] Payment #11" at bounding box center [258, 43] width 329 height 13
click at [97, 41] on icon "arrow-left" at bounding box center [97, 43] width 7 height 7
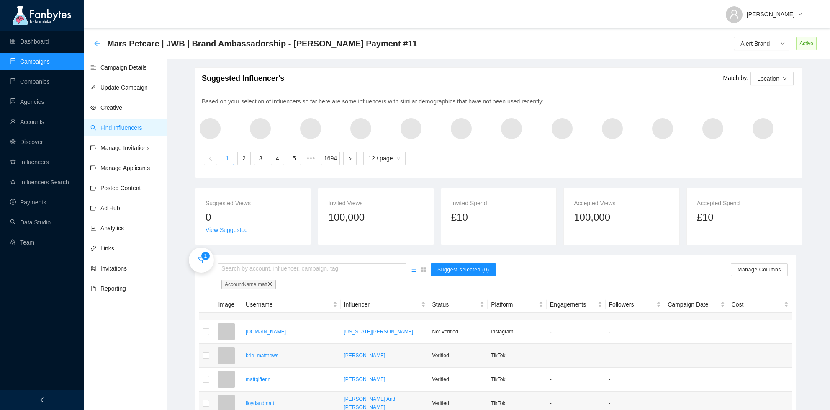
click at [98, 41] on icon "arrow-left" at bounding box center [97, 43] width 7 height 7
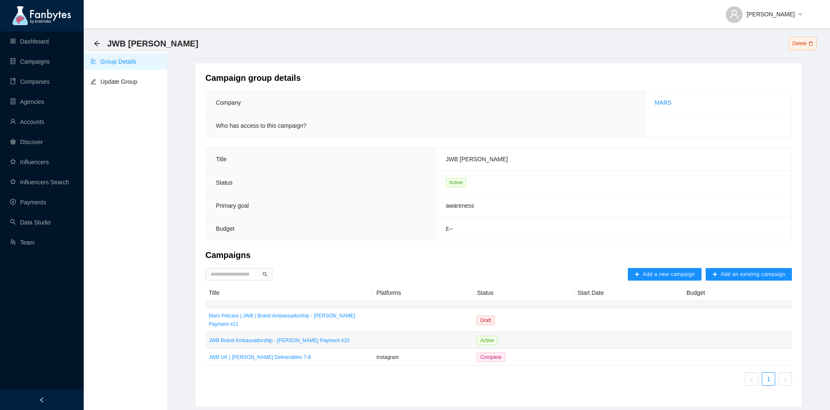
scroll to position [4, 0]
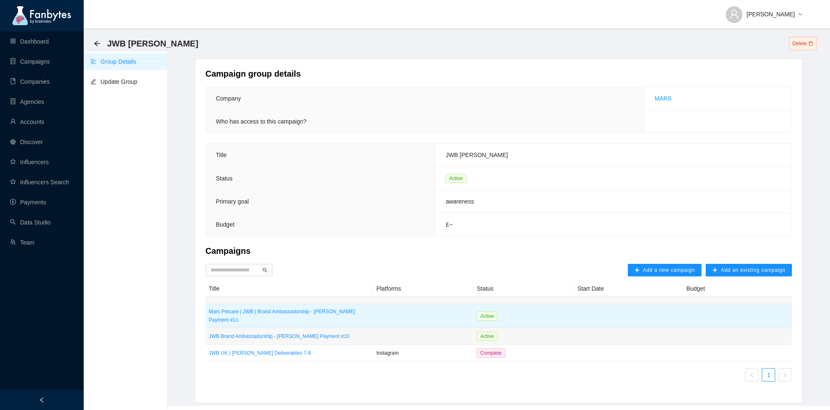
click at [524, 314] on td "Active" at bounding box center [524, 316] width 100 height 24
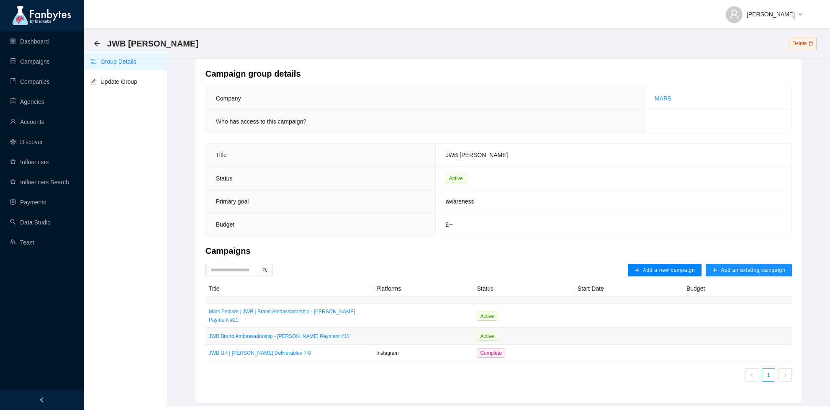
click at [667, 271] on span "Add a new campaign" at bounding box center [669, 270] width 52 height 7
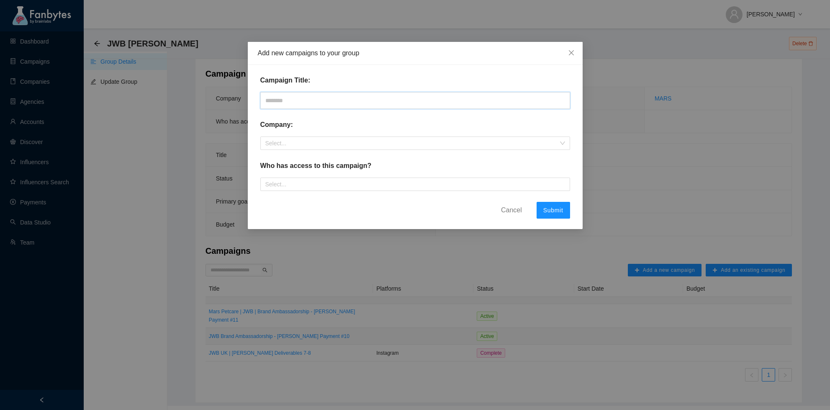
click at [364, 106] on input "text" at bounding box center [415, 100] width 310 height 17
paste input "**********"
type input "**********"
click at [346, 157] on form "**********" at bounding box center [415, 146] width 310 height 143
click at [332, 143] on input "search" at bounding box center [412, 143] width 294 height 13
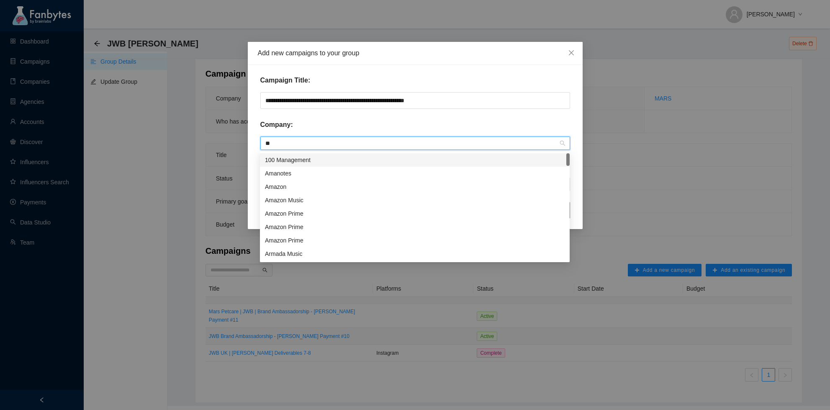
type input "*"
type input "****"
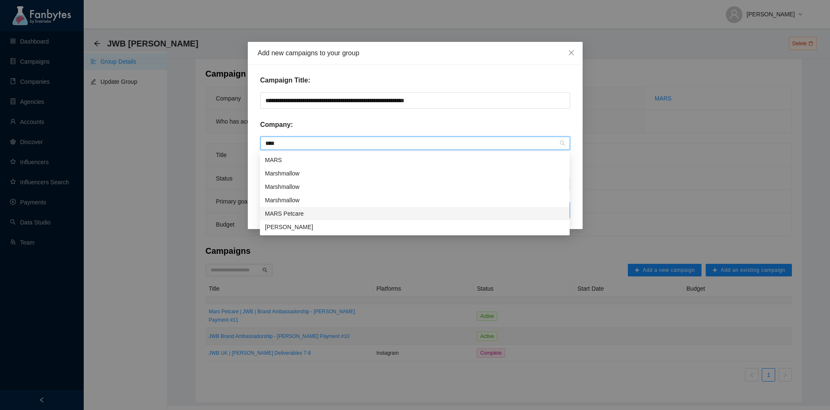
click at [299, 214] on div "MARS Petcare" at bounding box center [415, 213] width 300 height 9
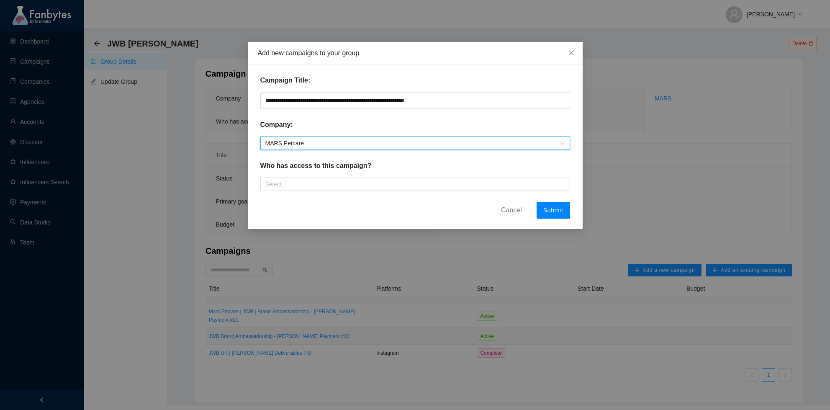
click at [554, 211] on span "Submit" at bounding box center [554, 210] width 20 height 7
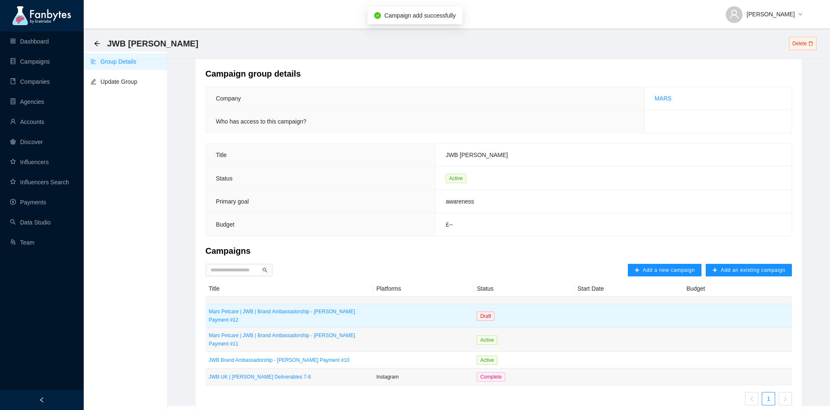
click at [394, 314] on td at bounding box center [423, 316] width 100 height 24
click at [322, 309] on p "Mars Petcare | JWB | Brand Ambassadorship - [PERSON_NAME] Payment #12" at bounding box center [289, 315] width 161 height 17
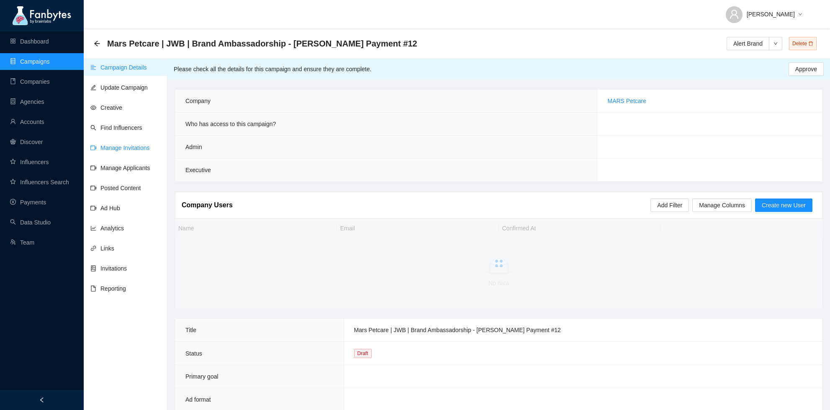
click at [135, 146] on link "Manage Invitations" at bounding box center [119, 147] width 59 height 7
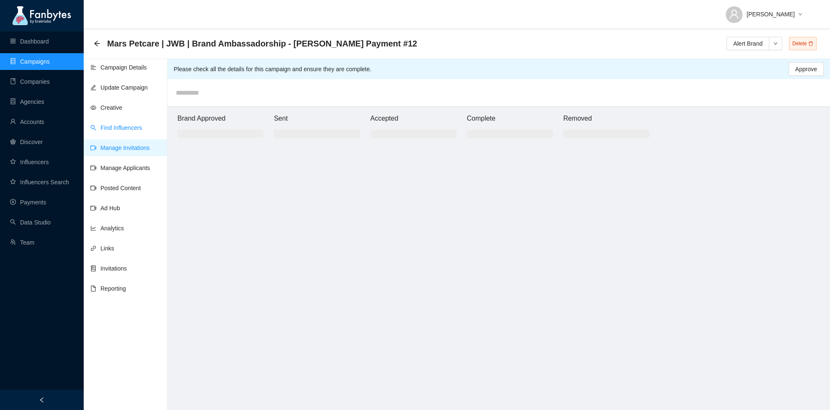
click at [124, 131] on link "Find Influencers" at bounding box center [116, 127] width 52 height 7
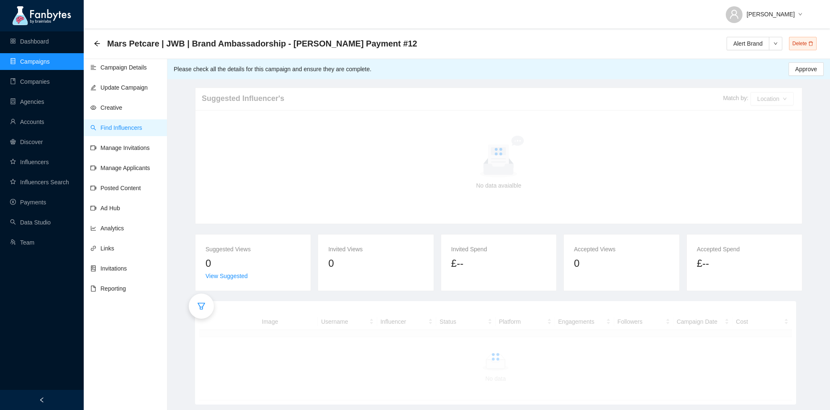
scroll to position [6, 0]
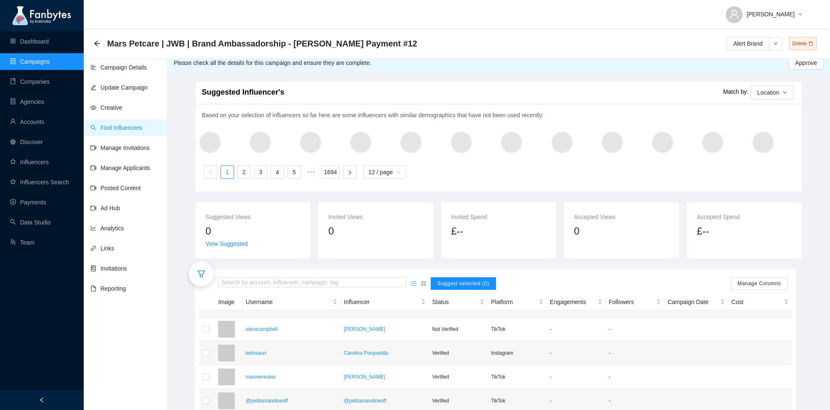
click at [199, 270] on icon "filter" at bounding box center [202, 273] width 8 height 7
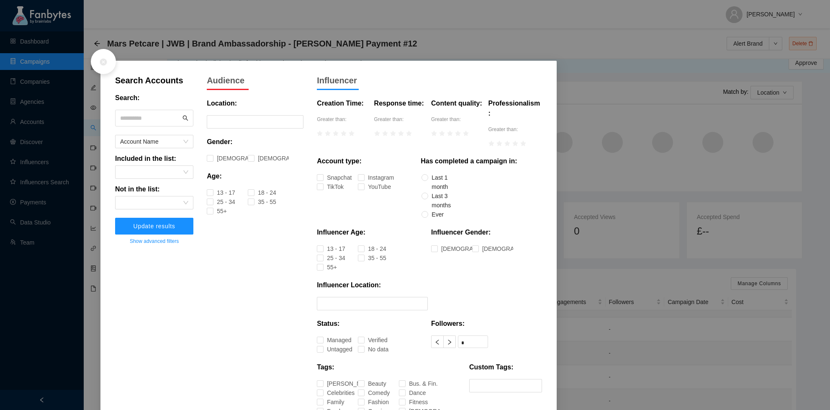
click at [151, 121] on input "text" at bounding box center [150, 118] width 61 height 13
type input "****"
click at [154, 223] on span "Update results" at bounding box center [155, 226] width 42 height 7
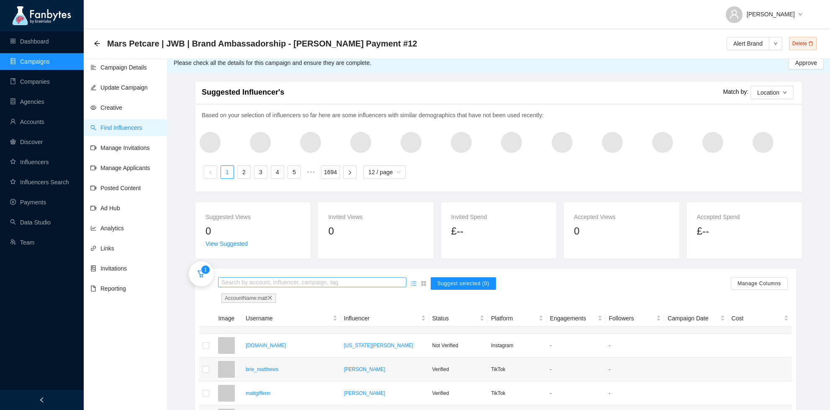
click at [245, 278] on input "search" at bounding box center [313, 282] width 182 height 9
click at [273, 297] on icon "close" at bounding box center [270, 297] width 5 height 5
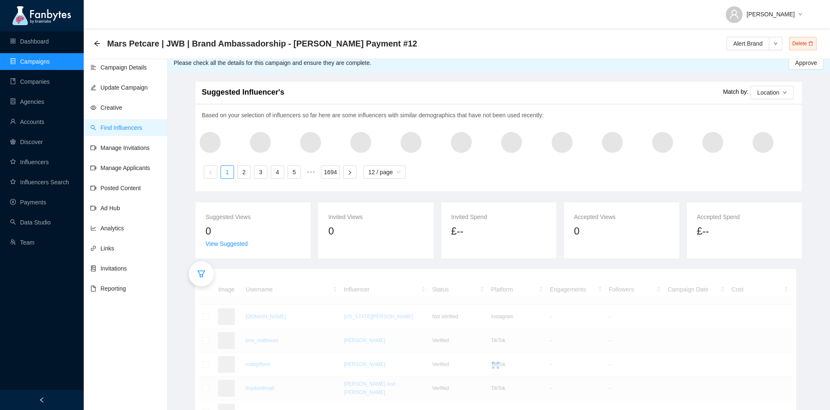
click at [208, 274] on div at bounding box center [201, 273] width 25 height 25
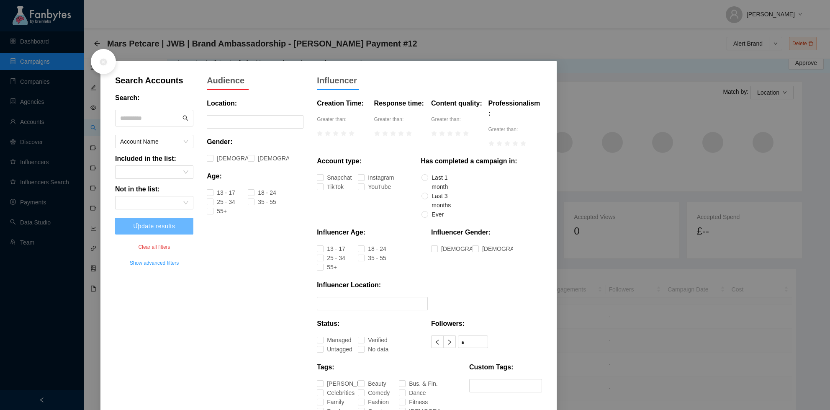
click at [167, 118] on input "text" at bounding box center [150, 118] width 61 height 13
click at [142, 121] on input "****" at bounding box center [150, 118] width 61 height 13
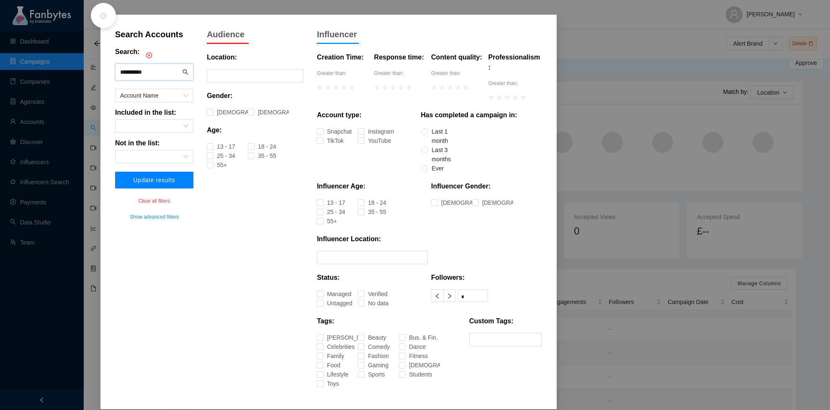
click at [163, 187] on button "Update results" at bounding box center [154, 180] width 78 height 17
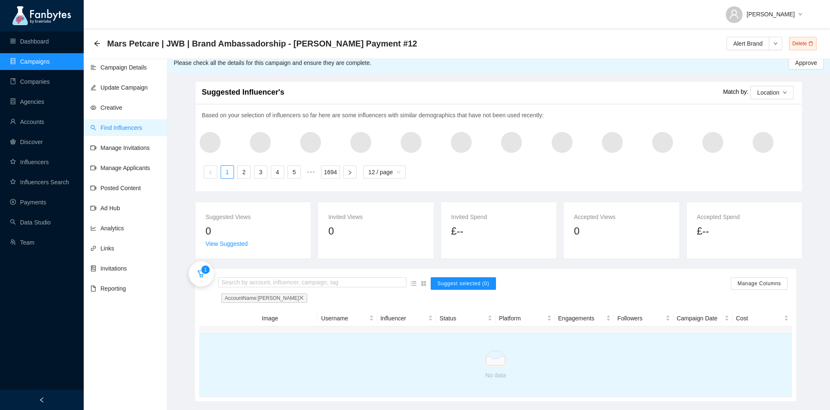
scroll to position [3, 0]
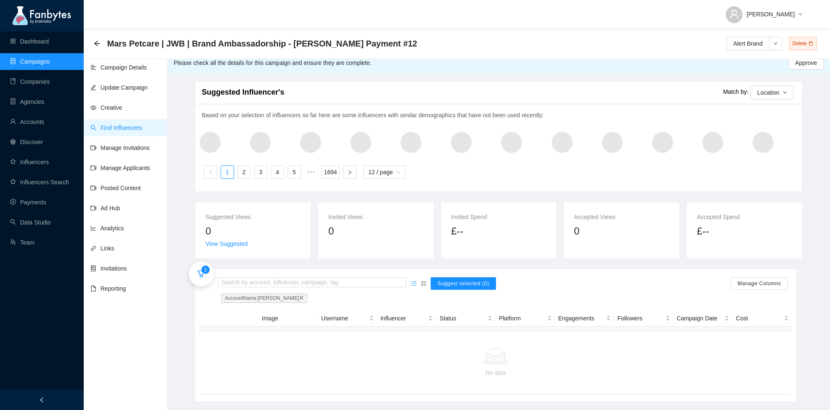
click at [199, 275] on icon "filter" at bounding box center [201, 274] width 8 height 8
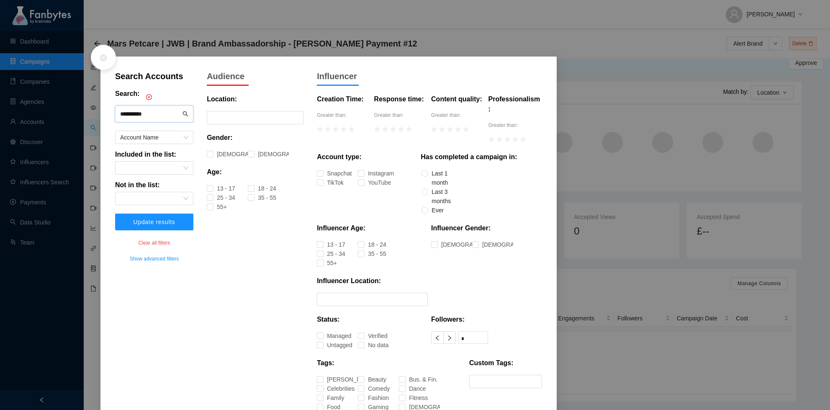
click at [141, 118] on input "**********" at bounding box center [150, 114] width 61 height 13
type input "****"
click at [116, 227] on button "Update results" at bounding box center [154, 222] width 78 height 17
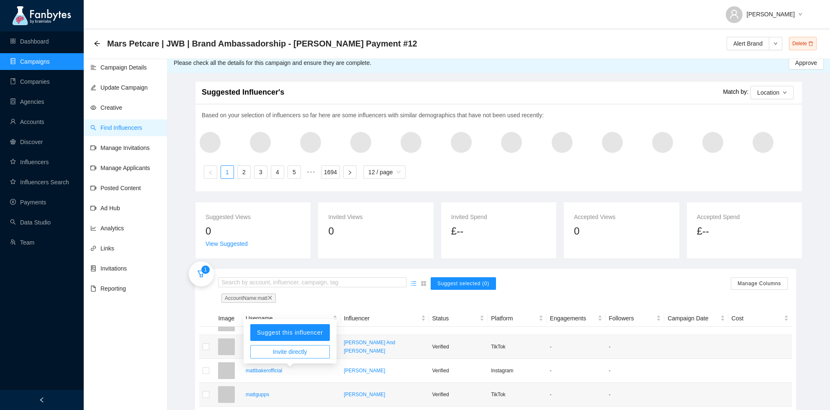
scroll to position [73, 0]
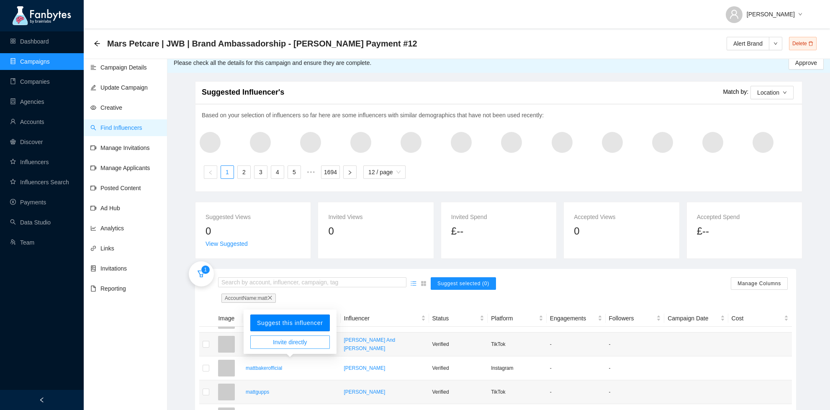
click at [281, 324] on span "Suggest this influencer" at bounding box center [290, 322] width 66 height 7
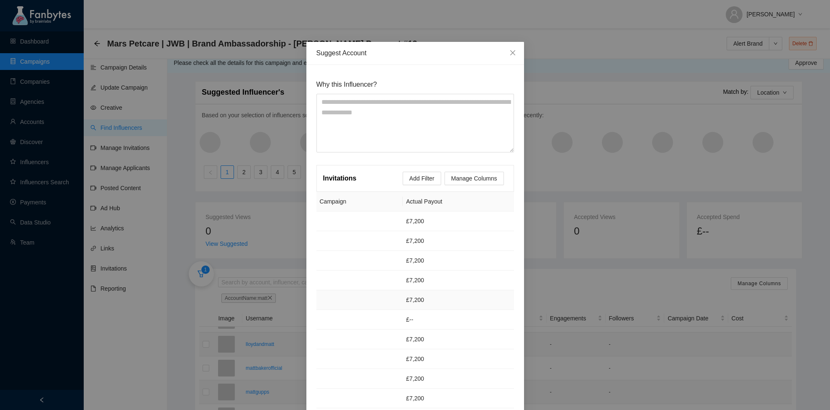
click at [468, 299] on td "£7,200" at bounding box center [458, 300] width 111 height 20
click at [514, 51] on icon "close" at bounding box center [513, 52] width 7 height 7
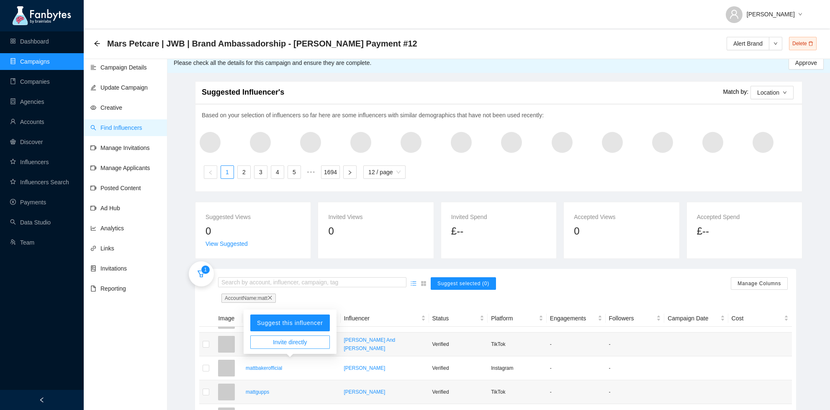
click at [281, 343] on span "Invite directly" at bounding box center [290, 341] width 34 height 9
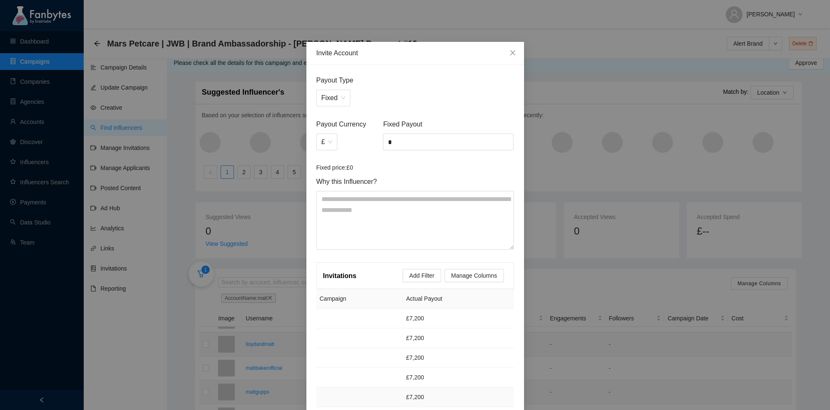
click at [497, 397] on div "Invite Account Payout Type Fixed Payout Currency £ Fixed Payout * Fixed price: …" at bounding box center [416, 321] width 218 height 559
click at [385, 134] on input "*" at bounding box center [449, 142] width 130 height 16
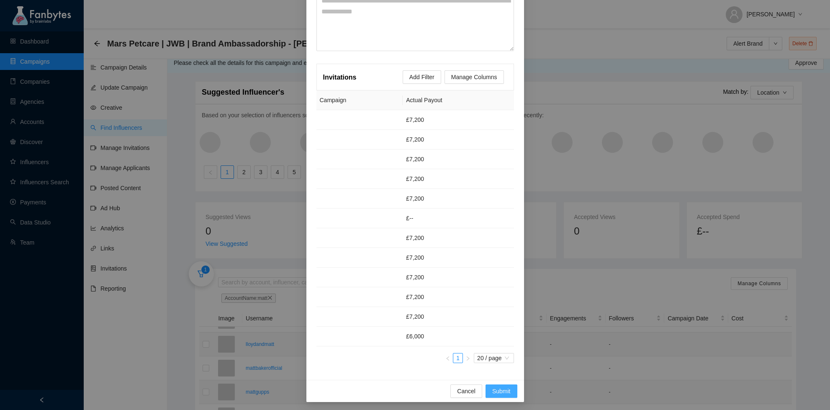
type input "**"
click at [506, 384] on button "Submit" at bounding box center [502, 390] width 32 height 13
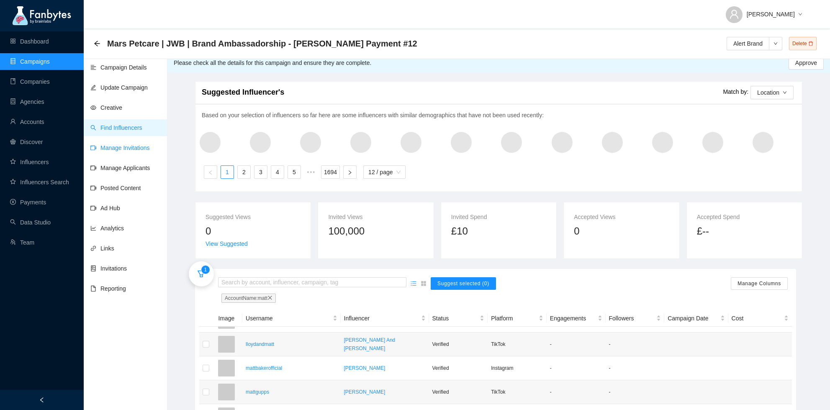
click at [132, 151] on link "Manage Invitations" at bounding box center [119, 147] width 59 height 7
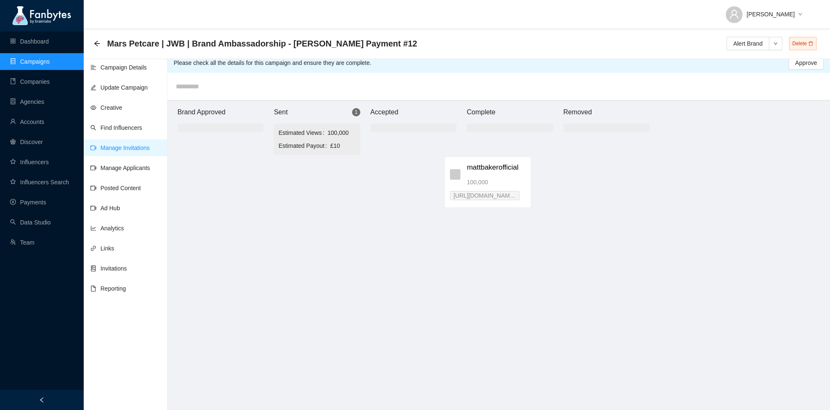
drag, startPoint x: 316, startPoint y: 181, endPoint x: 489, endPoint y: 173, distance: 173.2
click at [489, 173] on div "Brand Approved Sent 1 Estimated Views 100,000 Estimated Payout £10 mattbakeroff…" at bounding box center [413, 266] width 502 height 332
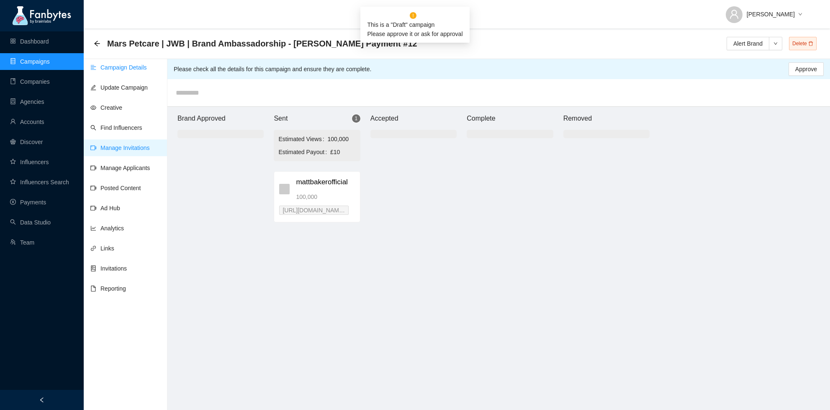
click at [123, 67] on link "Campaign Details" at bounding box center [118, 67] width 57 height 7
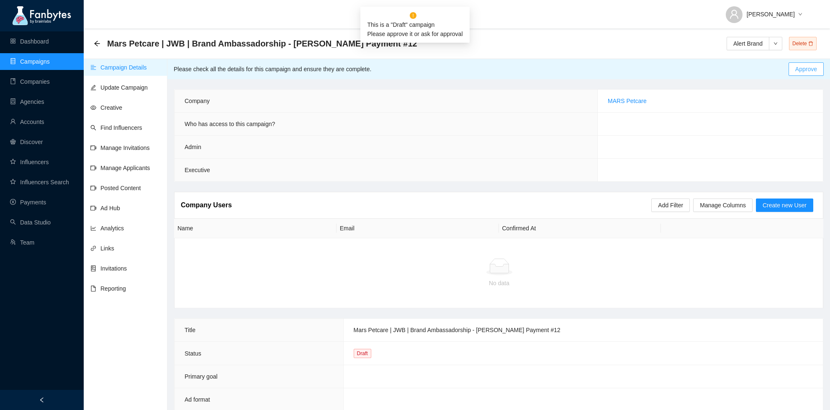
click at [809, 68] on span "Approve" at bounding box center [807, 68] width 22 height 9
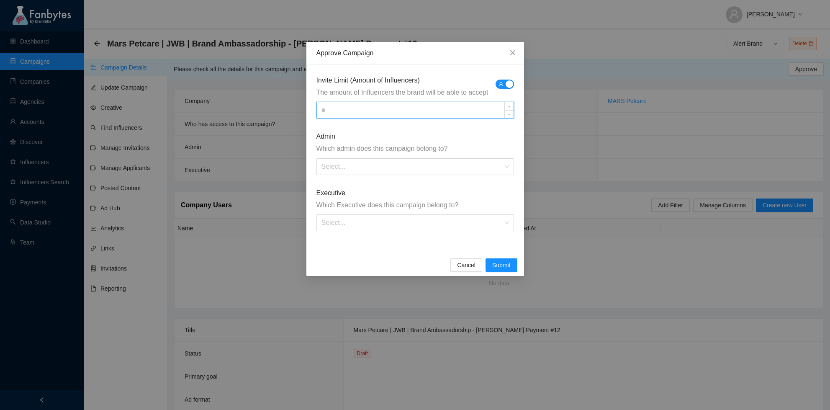
click at [396, 106] on input at bounding box center [415, 110] width 197 height 16
click at [407, 174] on form "Invite Limit (Amount of Influencers) The amount of Influencers the brand will b…" at bounding box center [416, 153] width 198 height 156
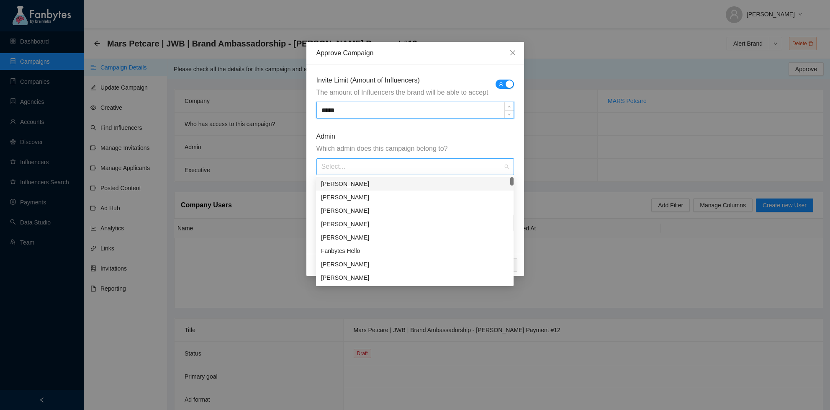
type input "**"
click at [360, 172] on input "search" at bounding box center [413, 167] width 182 height 16
type input "***"
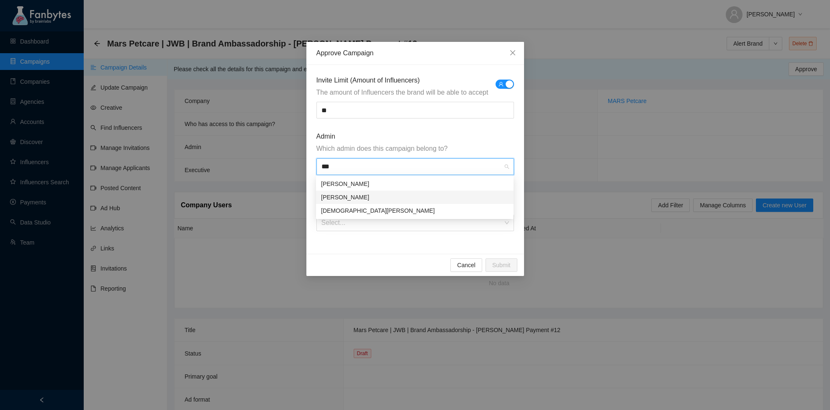
click at [377, 196] on div "[PERSON_NAME]" at bounding box center [415, 197] width 188 height 9
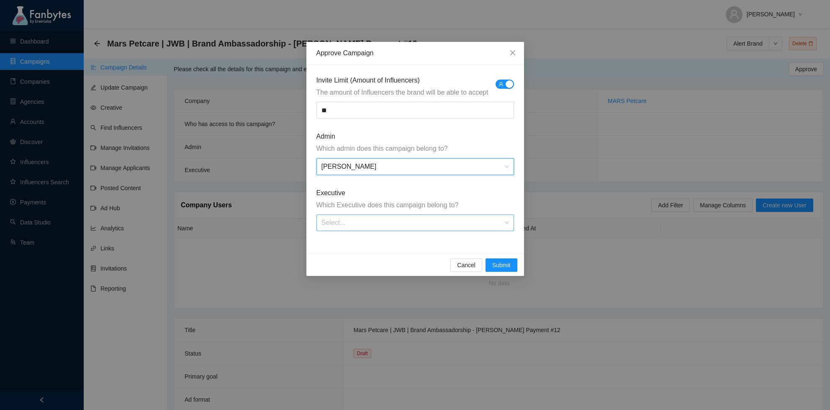
click at [381, 224] on input "search" at bounding box center [413, 223] width 182 height 16
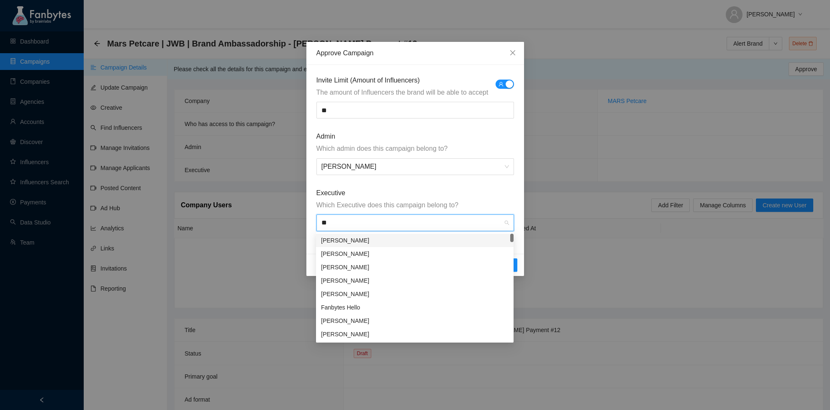
type input "***"
click at [364, 334] on div "[PERSON_NAME]" at bounding box center [415, 334] width 188 height 9
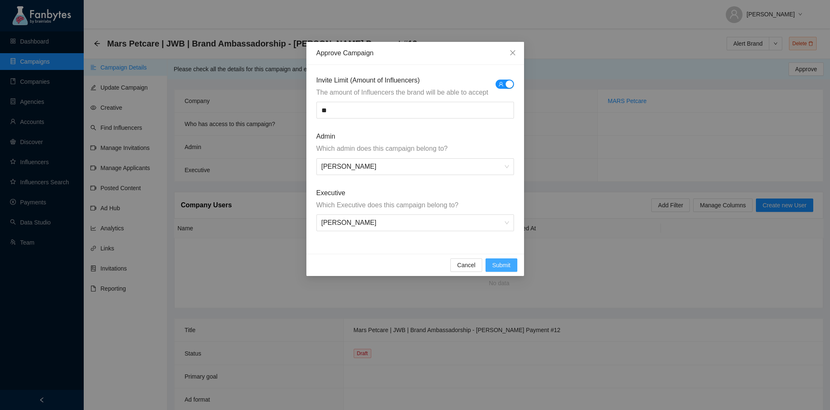
click at [508, 261] on span "Submit" at bounding box center [501, 264] width 18 height 9
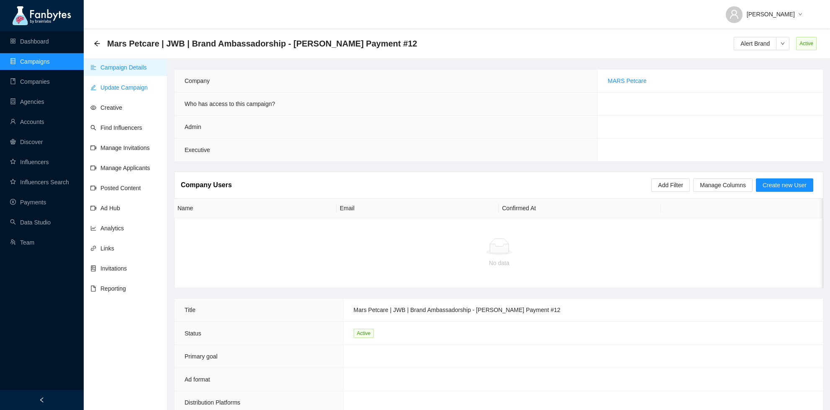
click at [148, 88] on link "Update Campaign" at bounding box center [118, 87] width 57 height 7
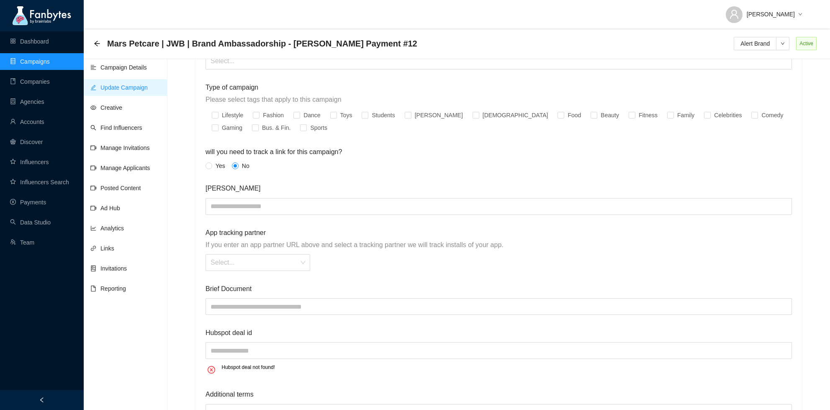
scroll to position [1066, 0]
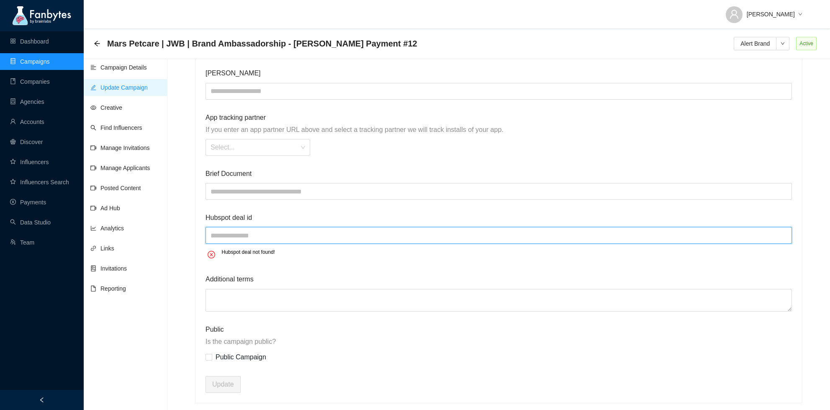
click at [239, 234] on input "text" at bounding box center [499, 235] width 587 height 17
paste input "**********"
type input "**********"
click at [223, 384] on span "Update" at bounding box center [223, 384] width 22 height 10
click at [220, 380] on span "Update" at bounding box center [223, 384] width 22 height 10
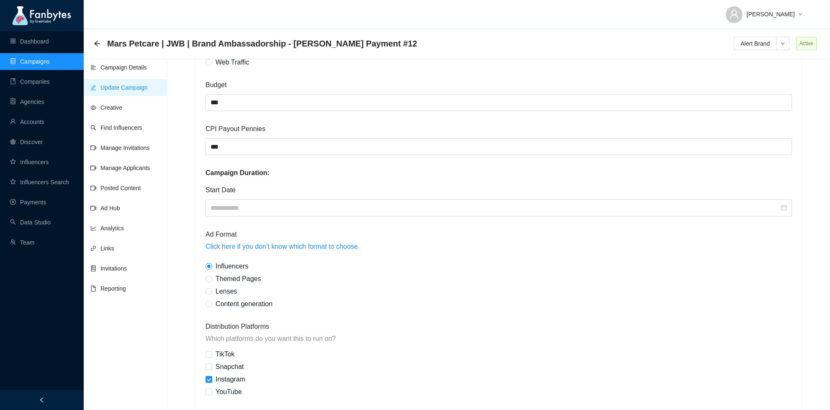
scroll to position [0, 0]
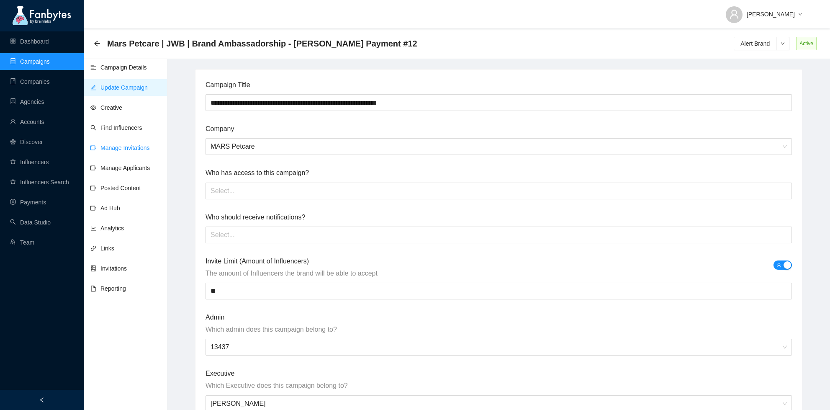
click at [112, 144] on link "Manage Invitations" at bounding box center [119, 147] width 59 height 7
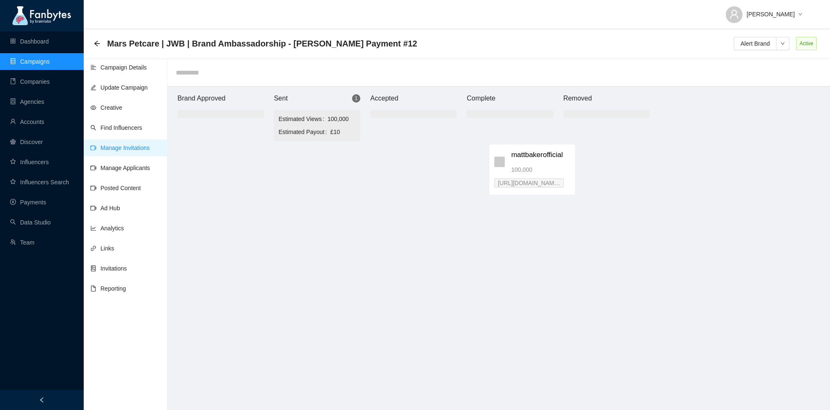
drag, startPoint x: 306, startPoint y: 164, endPoint x: 520, endPoint y: 157, distance: 214.5
click at [521, 157] on div "Brand Approved Sent 1 Estimated Views 100,000 Estimated Payout £10 mattbakeroff…" at bounding box center [413, 253] width 502 height 332
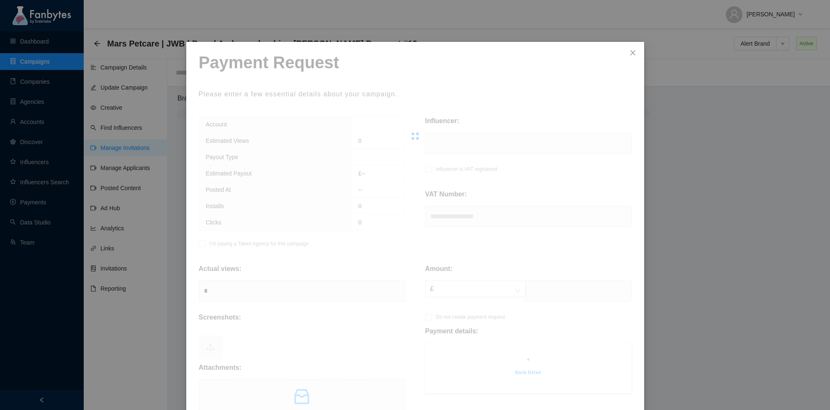
scroll to position [111, 0]
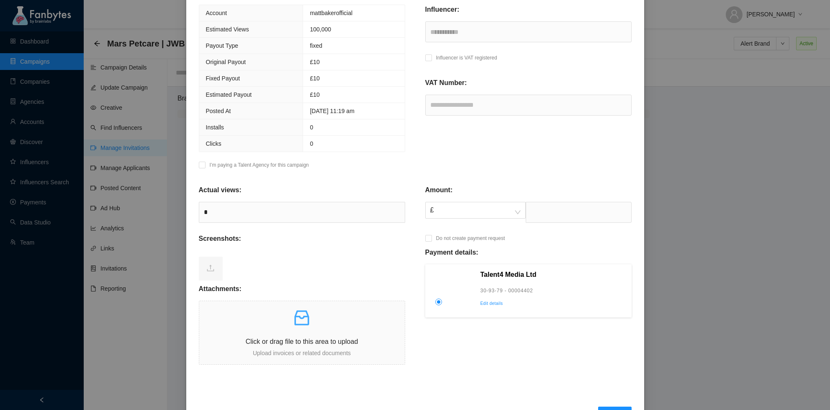
click at [308, 292] on div "Attachments:" at bounding box center [302, 292] width 206 height 17
click at [312, 361] on span "Click or drag file to this area to upload Upload invoices or related documents" at bounding box center [302, 332] width 206 height 63
click at [434, 58] on div "Influencer is VAT registered" at bounding box center [461, 60] width 72 height 14
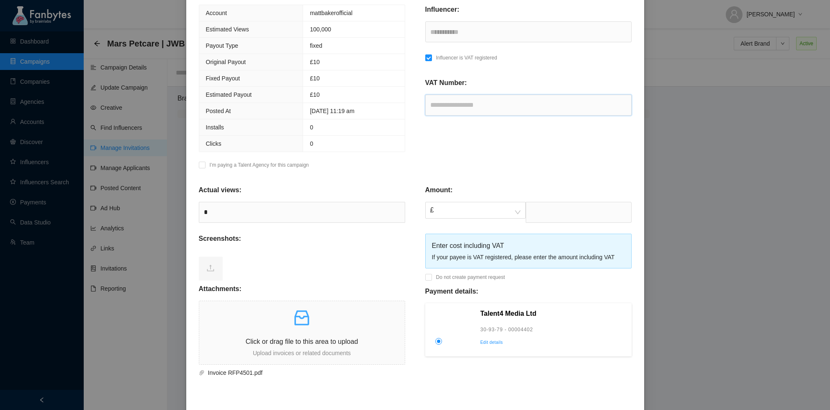
click at [454, 106] on input "text" at bounding box center [528, 105] width 206 height 21
paste input "**********"
click at [482, 212] on span "£" at bounding box center [475, 210] width 90 height 16
type input "**********"
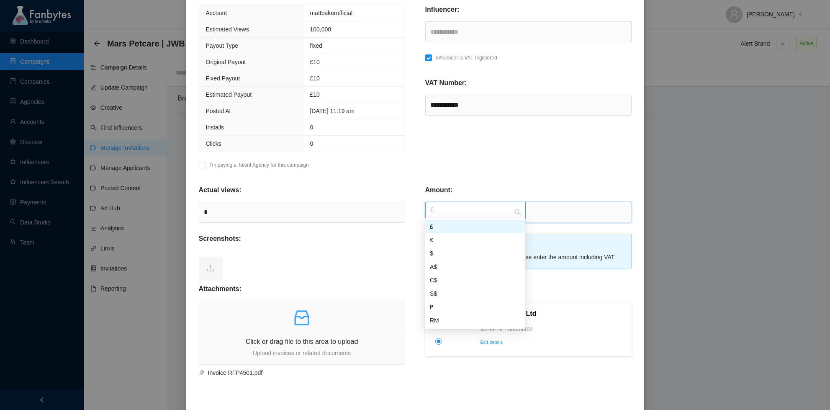
click at [564, 207] on input "text" at bounding box center [579, 212] width 106 height 21
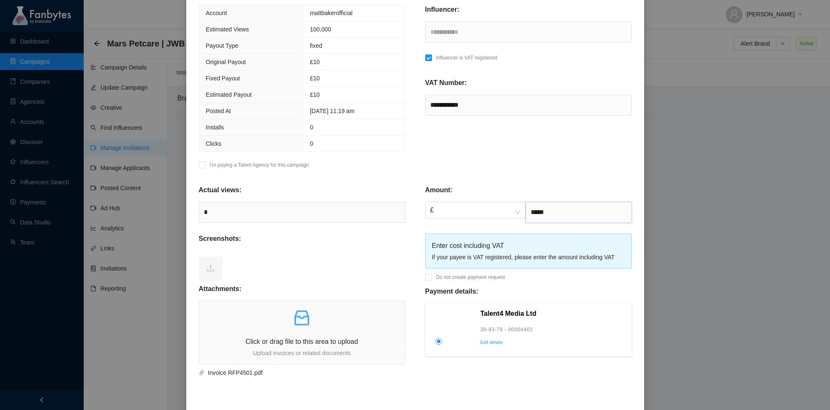
scroll to position [156, 0]
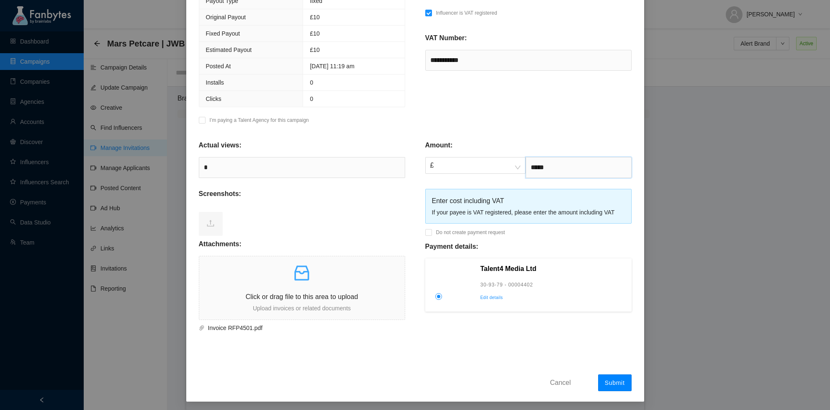
type input "*****"
click at [616, 380] on span "Submit" at bounding box center [615, 382] width 20 height 7
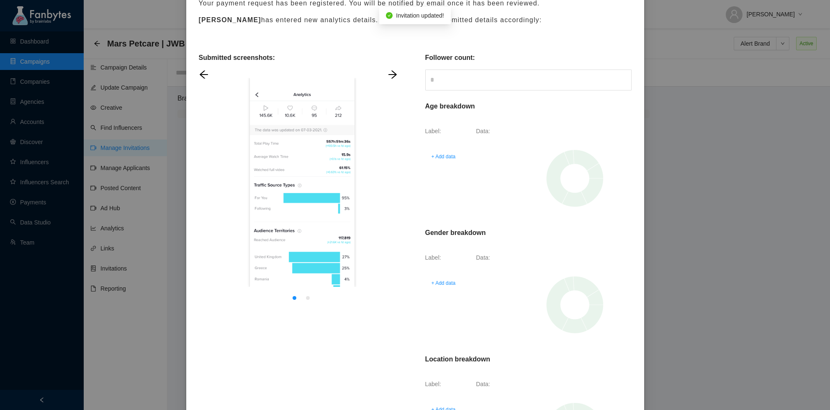
scroll to position [0, 0]
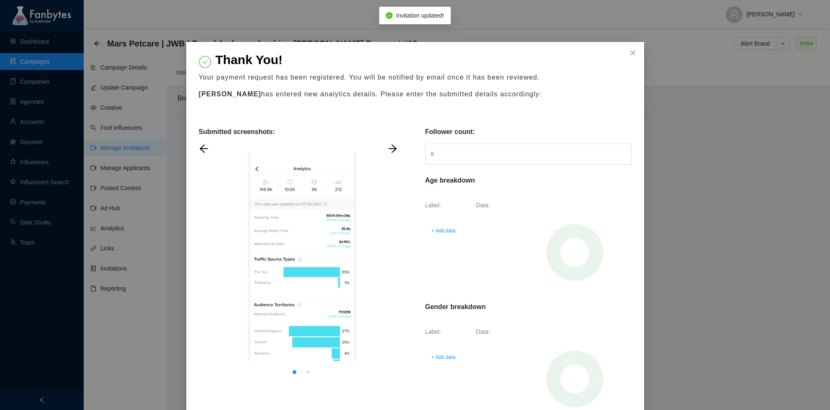
click at [661, 115] on div "Thank You! Your payment request has been registered. You will be notified by em…" at bounding box center [415, 205] width 830 height 410
click at [637, 54] on span "Close" at bounding box center [633, 53] width 23 height 23
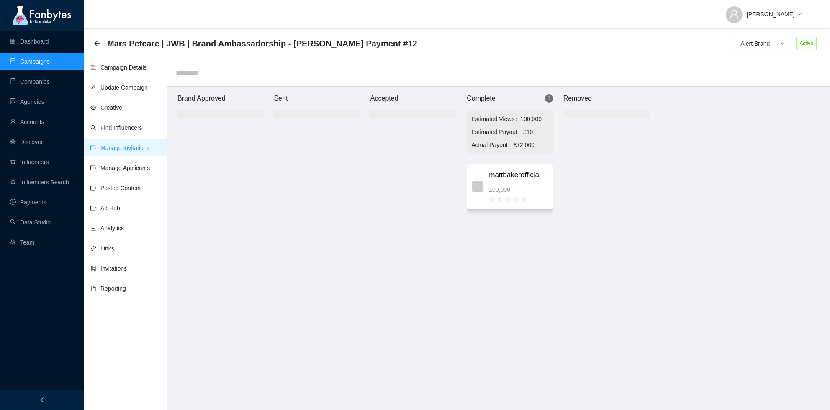
click at [527, 194] on div at bounding box center [518, 198] width 59 height 9
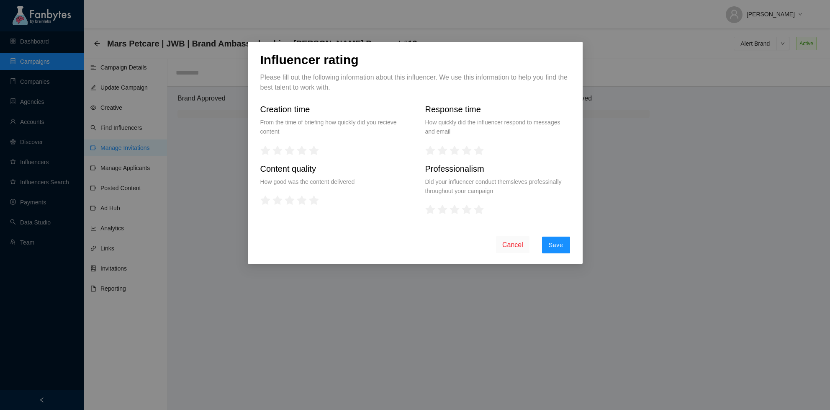
click at [515, 242] on span "Cancel" at bounding box center [512, 245] width 21 height 10
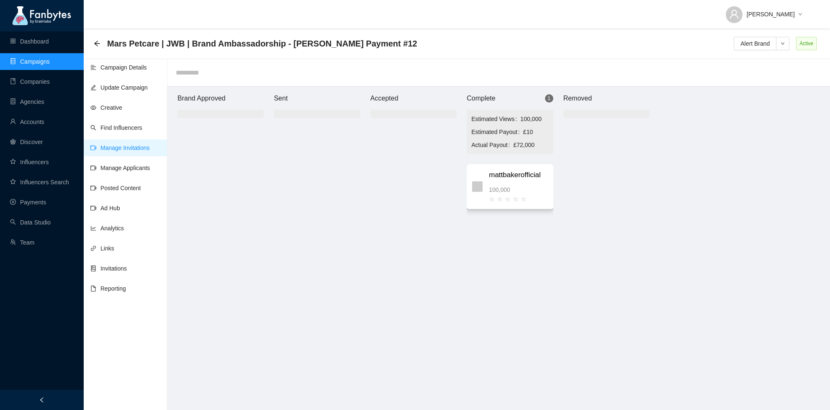
click at [522, 178] on span "mattbakerofficial" at bounding box center [518, 175] width 59 height 11
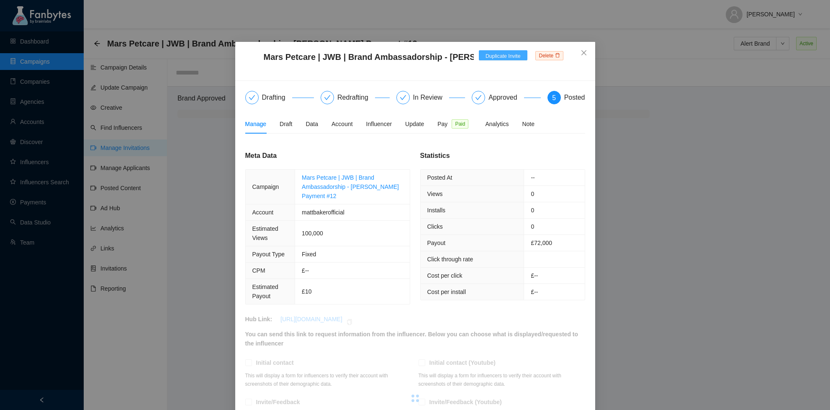
click at [498, 57] on span "Duplicate Invite" at bounding box center [503, 56] width 35 height 8
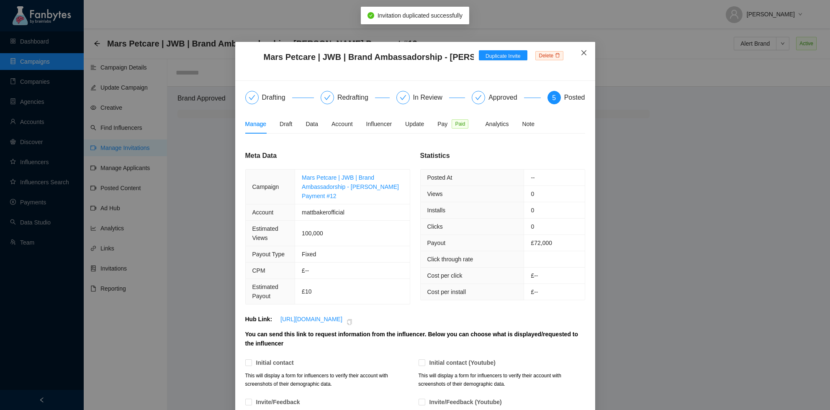
click at [590, 51] on span "Close" at bounding box center [584, 53] width 23 height 23
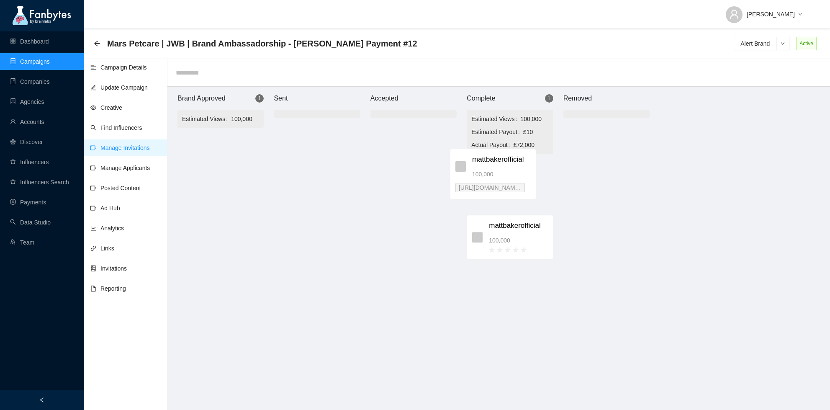
drag, startPoint x: 229, startPoint y: 160, endPoint x: 514, endPoint y: 170, distance: 285.3
click at [514, 170] on div "Brand Approved 1 Estimated Views 100,000 mattbakerofficial 100,000 [URL][DOMAIN…" at bounding box center [413, 253] width 502 height 332
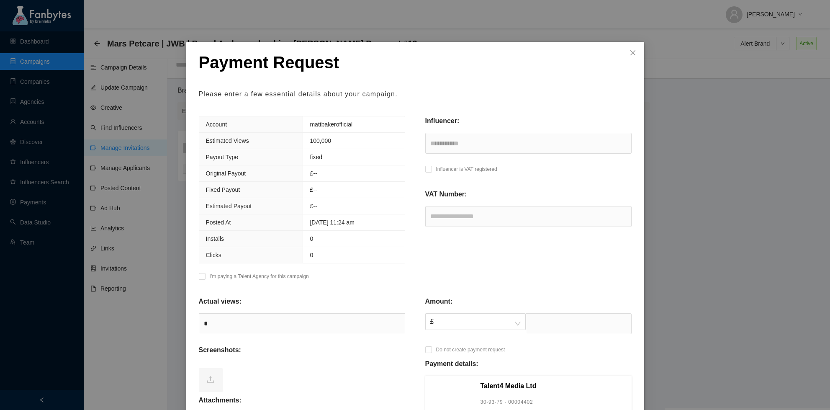
scroll to position [144, 0]
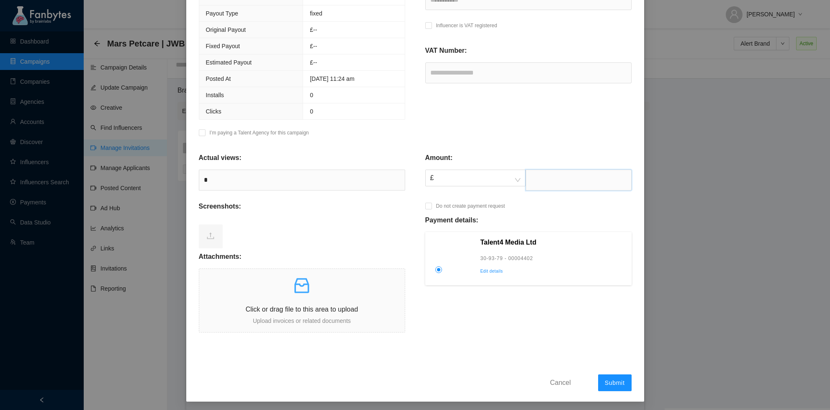
click at [535, 181] on input "text" at bounding box center [579, 180] width 106 height 21
type input "****"
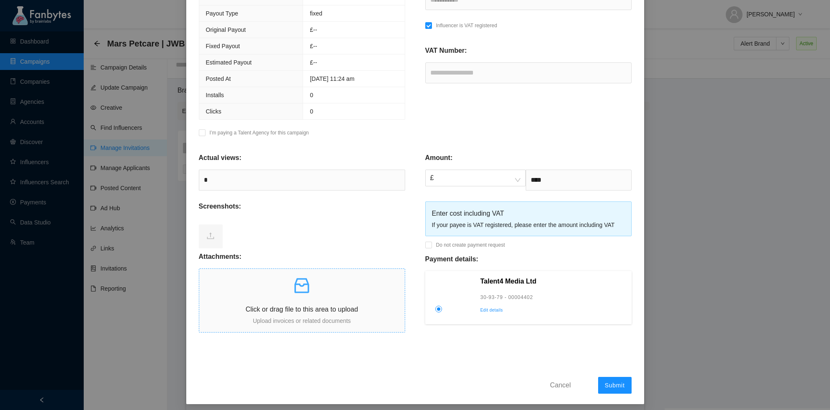
click at [317, 292] on p at bounding box center [302, 286] width 206 height 20
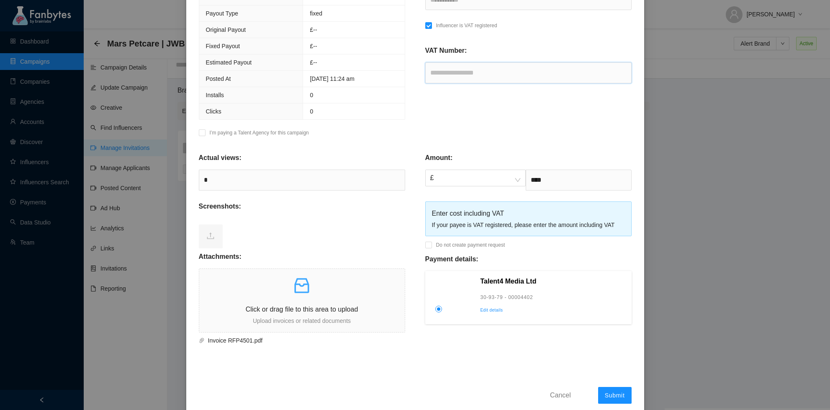
click at [496, 71] on input "text" at bounding box center [528, 72] width 206 height 21
paste input "**********"
type input "**********"
click at [613, 394] on span "Submit" at bounding box center [615, 395] width 20 height 7
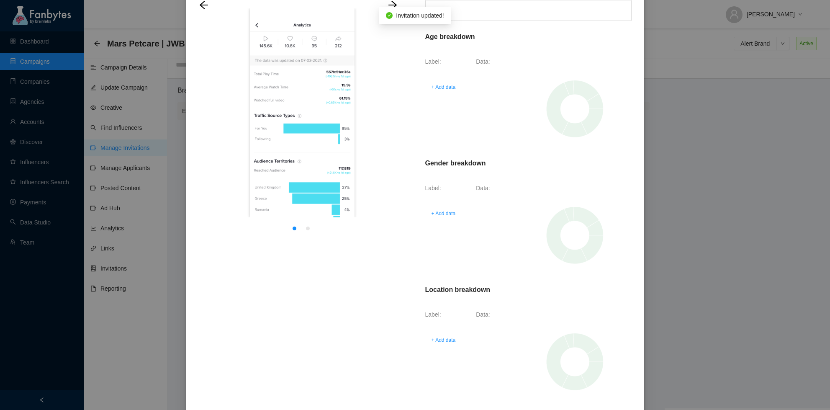
click at [686, 145] on div "Thank You! Your payment request has been registered. You will be notified by em…" at bounding box center [415, 205] width 830 height 410
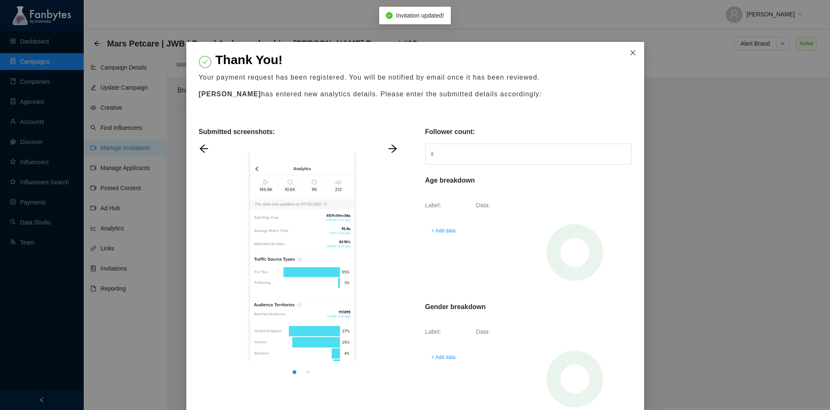
click at [633, 56] on icon "close" at bounding box center [633, 52] width 7 height 7
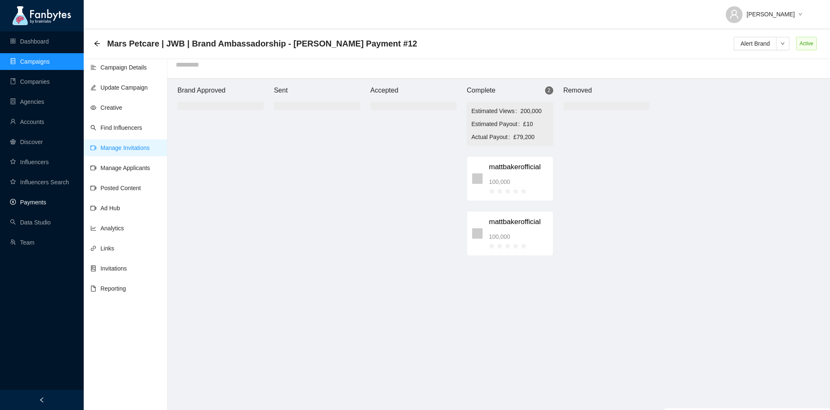
click at [30, 206] on link "Payments" at bounding box center [28, 202] width 36 height 7
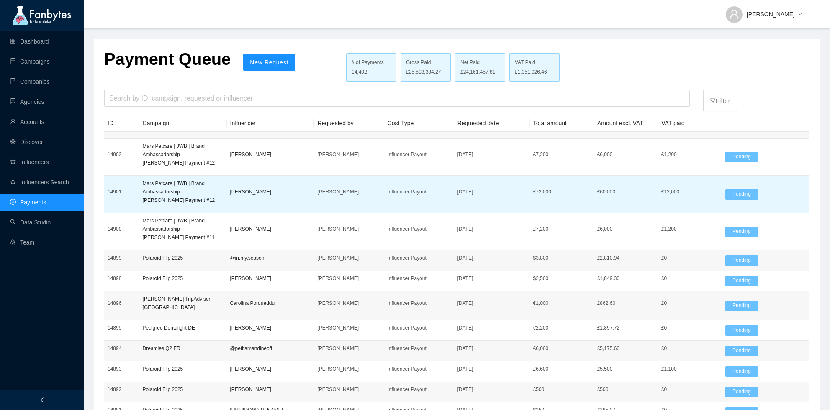
click at [242, 189] on p "[PERSON_NAME]" at bounding box center [270, 192] width 81 height 8
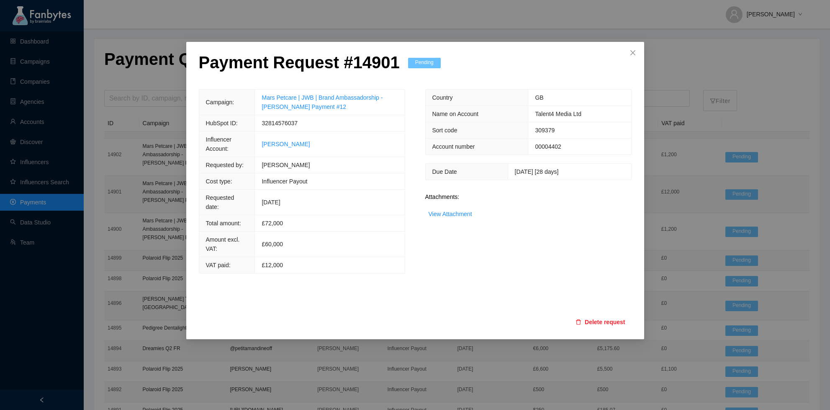
click at [599, 315] on button "Delete request" at bounding box center [600, 321] width 62 height 13
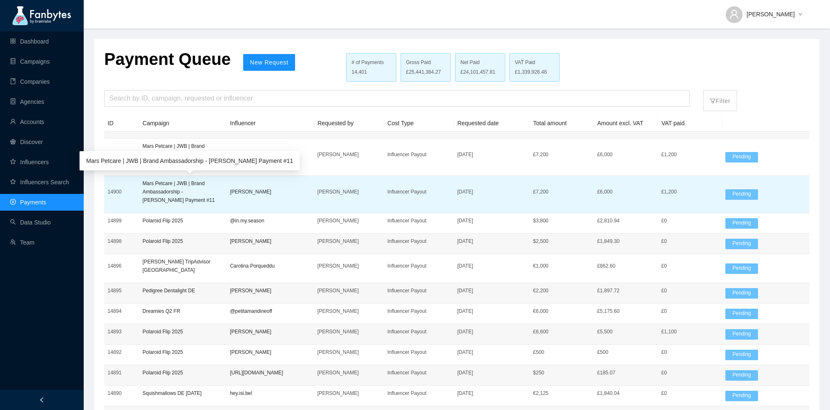
click at [165, 190] on p "Mars Petcare | JWB | Brand Ambassadorship - [PERSON_NAME] Payment #11" at bounding box center [183, 191] width 81 height 25
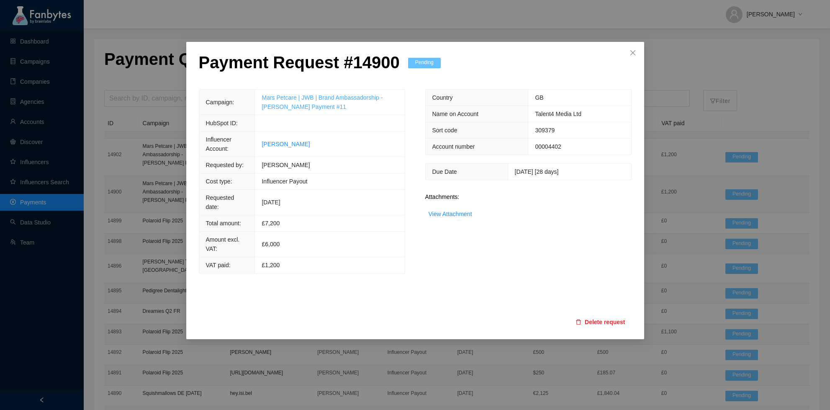
click at [325, 98] on link "Mars Petcare | JWB | Brand Ambassadorship - [PERSON_NAME] Payment #11" at bounding box center [322, 102] width 121 height 16
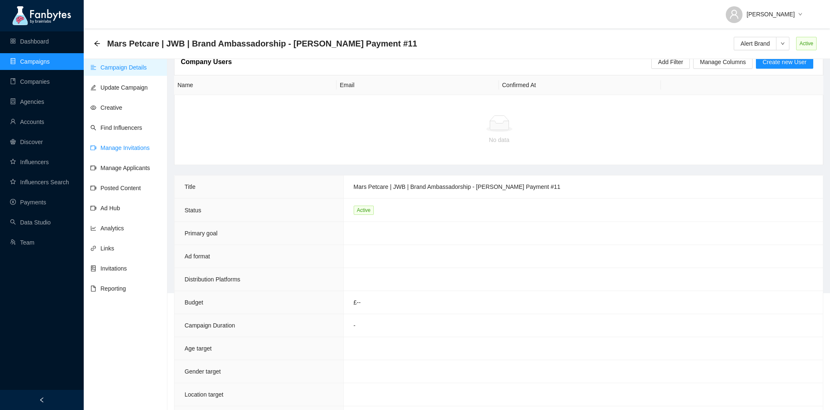
click at [145, 149] on link "Manage Invitations" at bounding box center [119, 147] width 59 height 7
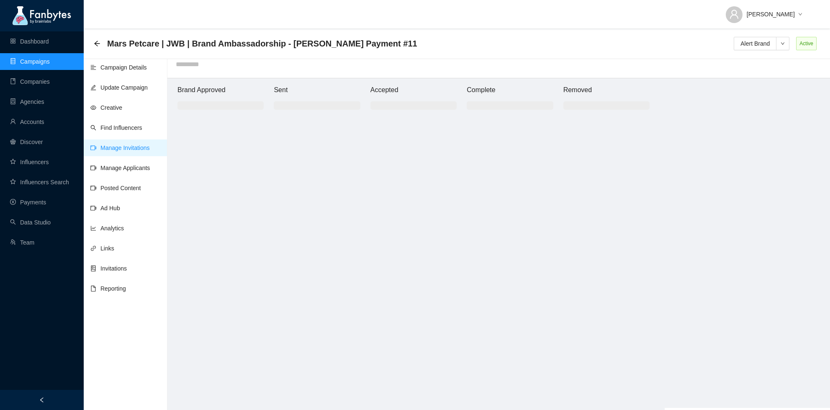
scroll to position [8, 0]
